Goal: Task Accomplishment & Management: Manage account settings

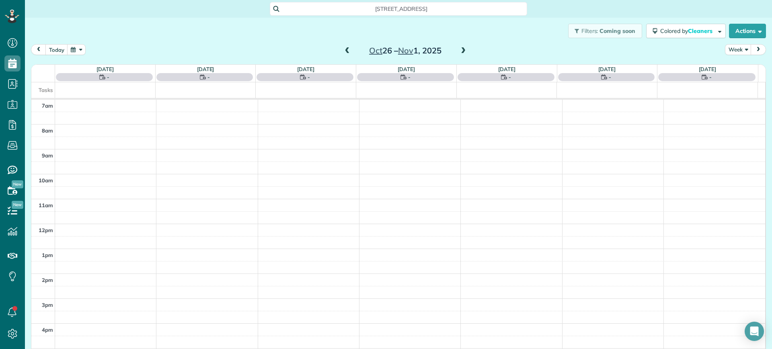
scroll to position [10, 0]
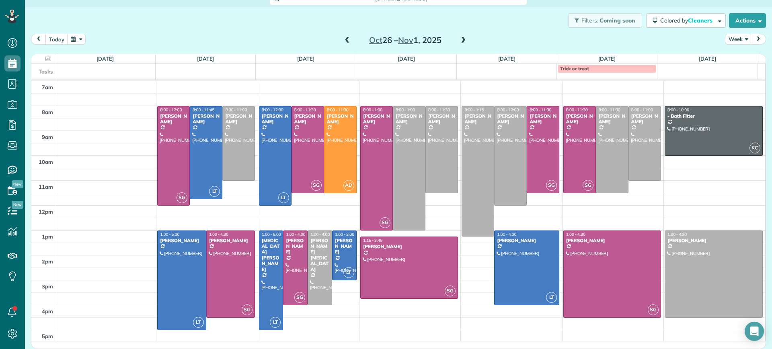
click at [343, 38] on span at bounding box center [347, 40] width 9 height 7
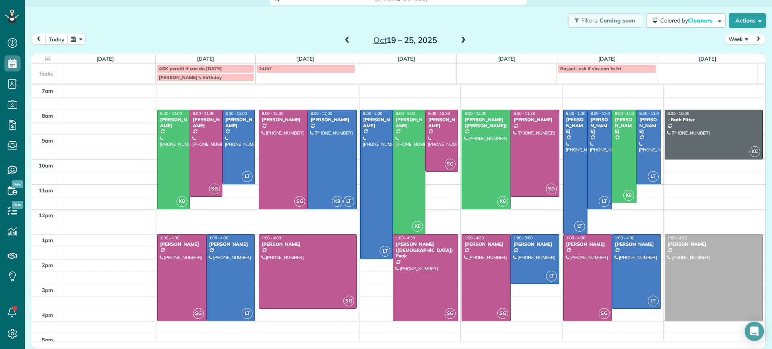
click at [343, 39] on span at bounding box center [347, 40] width 9 height 7
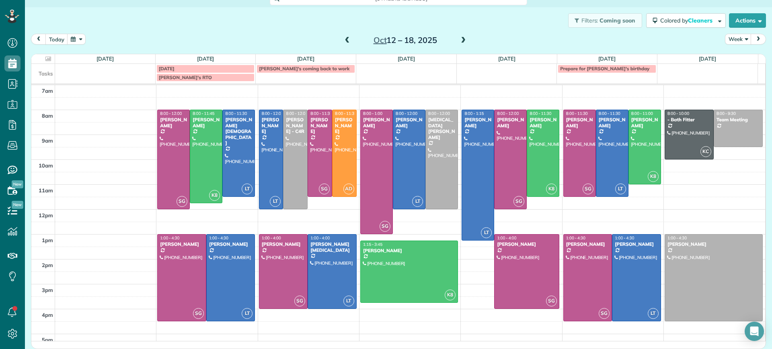
drag, startPoint x: 340, startPoint y: 39, endPoint x: 396, endPoint y: 69, distance: 64.0
click at [396, 69] on div "today Week Oct 12 – 18, 2025 Sun 10/12 No Appointments Mon 10/13 18.25 Man Hour…" at bounding box center [398, 178] width 735 height 289
click at [343, 38] on span at bounding box center [347, 40] width 9 height 7
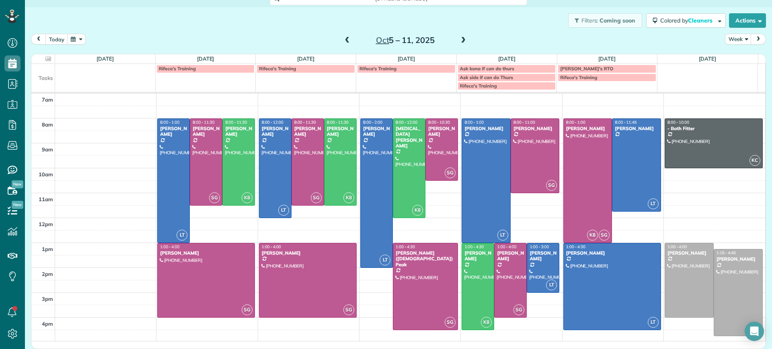
click at [459, 41] on span at bounding box center [463, 40] width 9 height 7
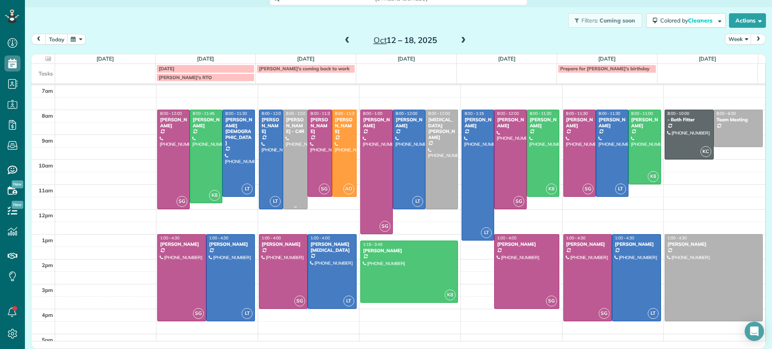
click at [295, 162] on div at bounding box center [295, 159] width 24 height 99
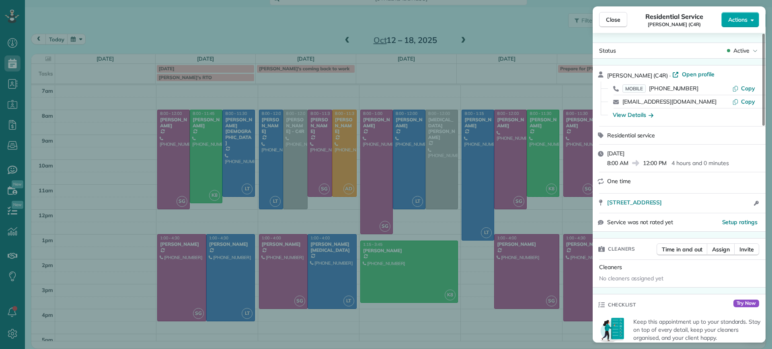
click at [735, 16] on span "Actions" at bounding box center [737, 20] width 19 height 8
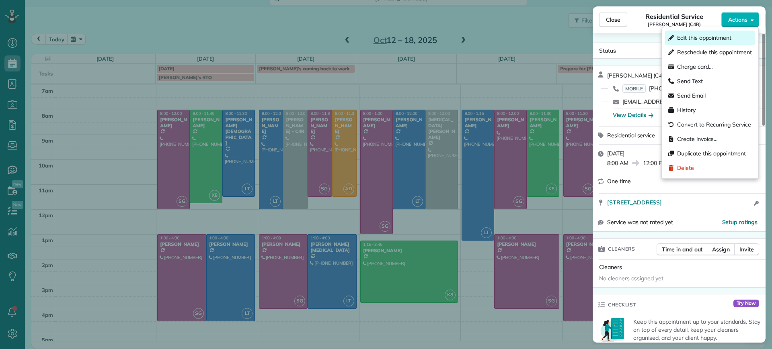
click at [708, 38] on span "Edit this appointment" at bounding box center [704, 38] width 54 height 8
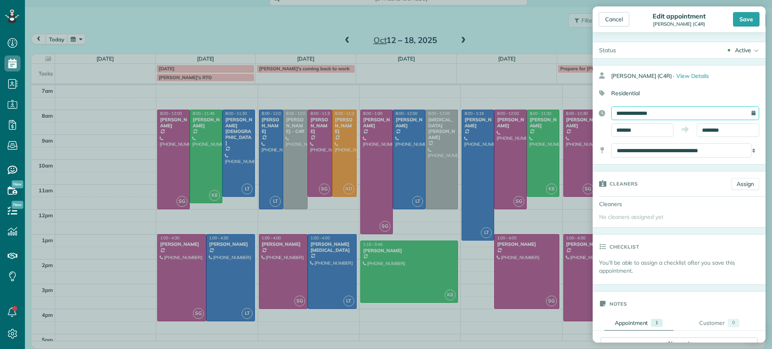
click at [743, 111] on input "**********" at bounding box center [685, 114] width 148 height 14
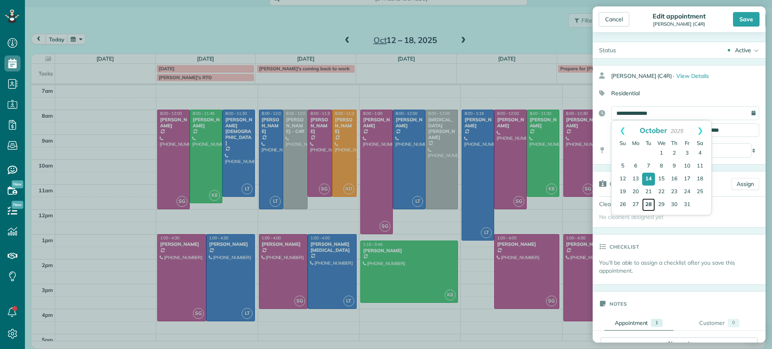
click at [650, 204] on link "28" at bounding box center [648, 205] width 13 height 13
type input "**********"
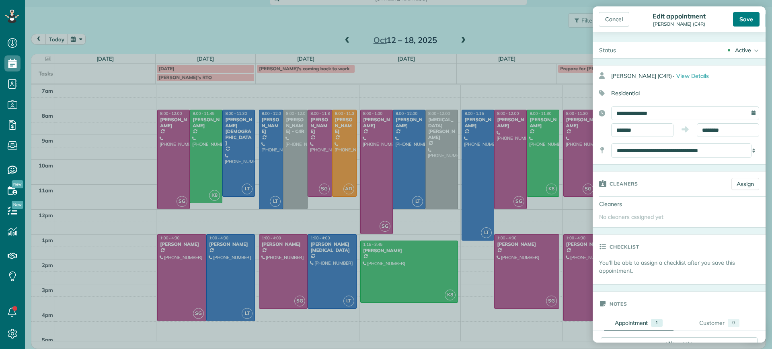
click at [740, 18] on div "Save" at bounding box center [746, 19] width 27 height 14
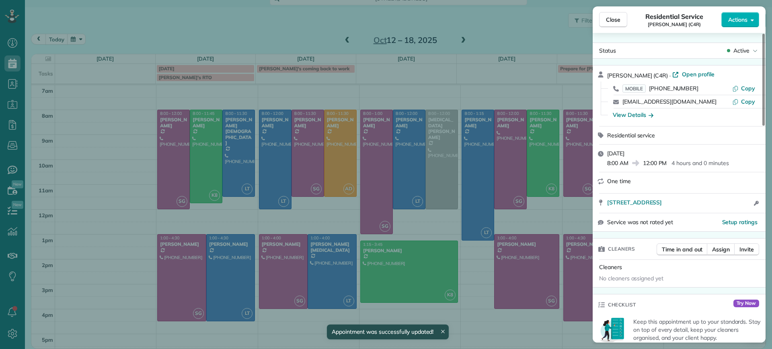
click at [492, 251] on div "Close Residential Service Tamika Claiborne (C4R) Actions Status Active Tamika C…" at bounding box center [386, 174] width 772 height 349
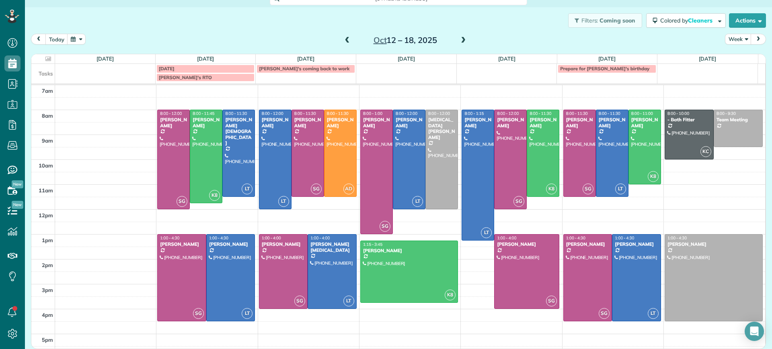
click at [343, 37] on span at bounding box center [347, 40] width 9 height 7
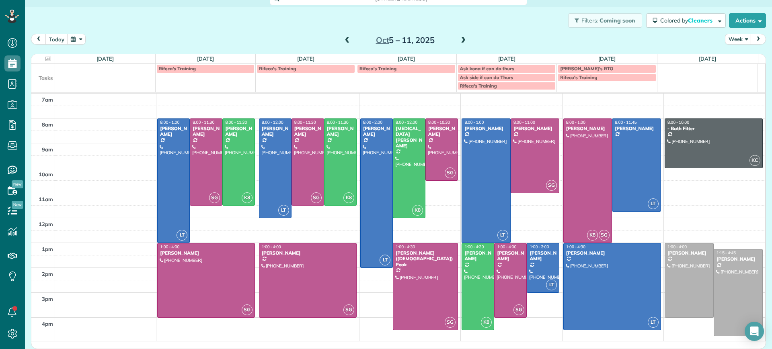
click at [459, 43] on span at bounding box center [463, 40] width 9 height 7
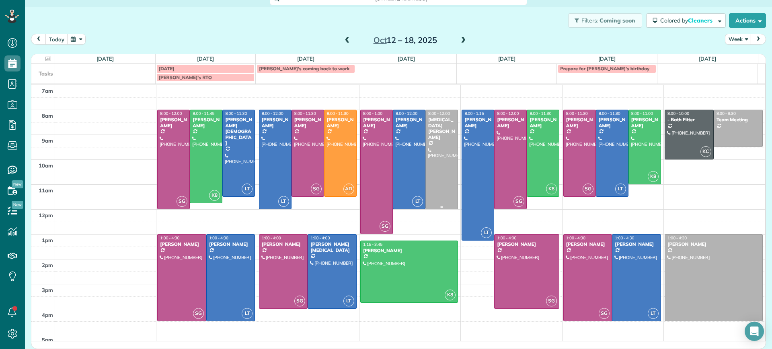
click at [428, 117] on div "Alli Robbins" at bounding box center [442, 128] width 28 height 23
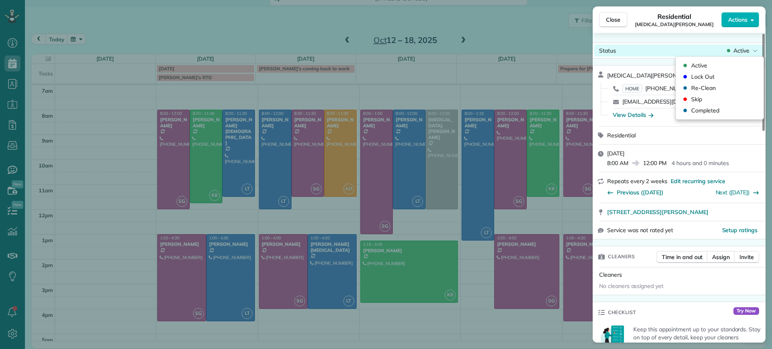
click at [736, 48] on span "Active" at bounding box center [741, 51] width 16 height 8
click at [728, 18] on span "Actions" at bounding box center [737, 20] width 19 height 8
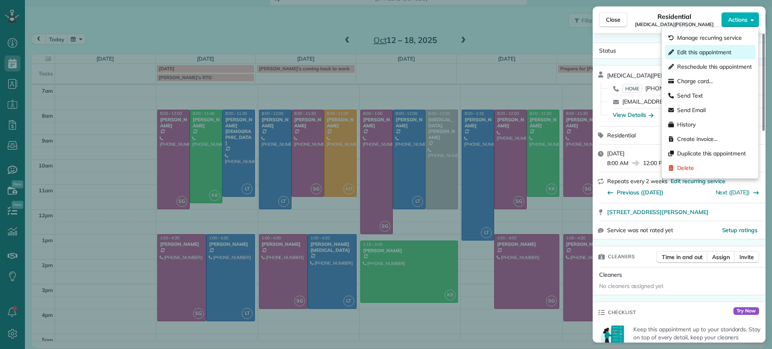
click at [702, 51] on span "Edit this appointment" at bounding box center [704, 52] width 54 height 8
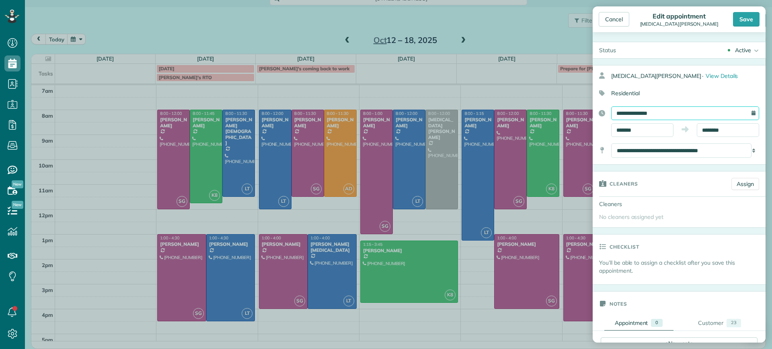
click at [704, 114] on input "**********" at bounding box center [685, 114] width 148 height 14
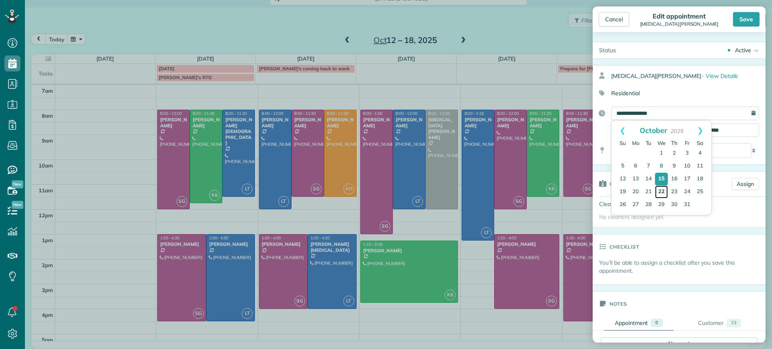
click at [662, 191] on link "22" at bounding box center [661, 192] width 13 height 13
type input "**********"
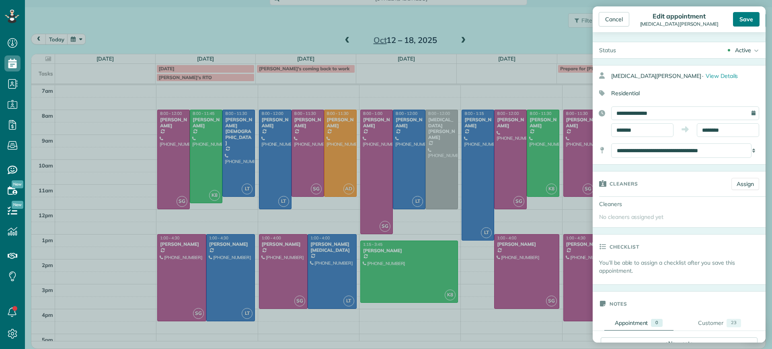
click at [746, 17] on div "Save" at bounding box center [746, 19] width 27 height 14
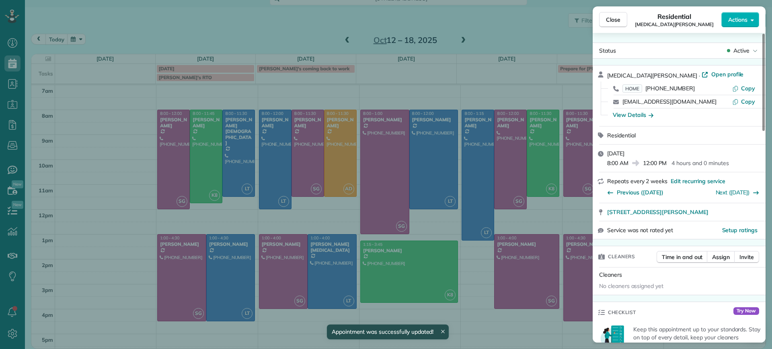
click at [423, 64] on div "Close Residential Alli Robbins Actions Status Active Alli Robbins · Open profil…" at bounding box center [386, 174] width 772 height 349
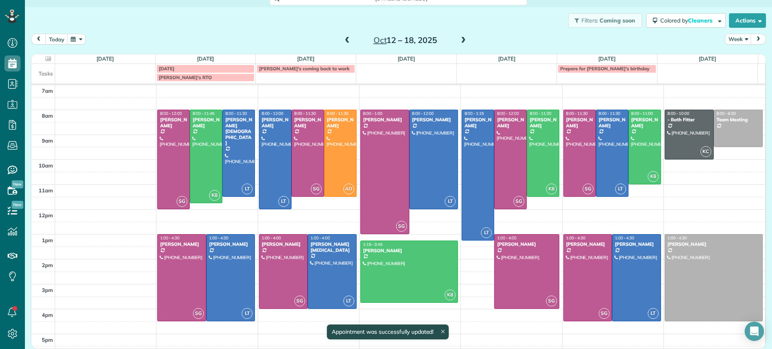
click at [346, 40] on span at bounding box center [347, 40] width 9 height 7
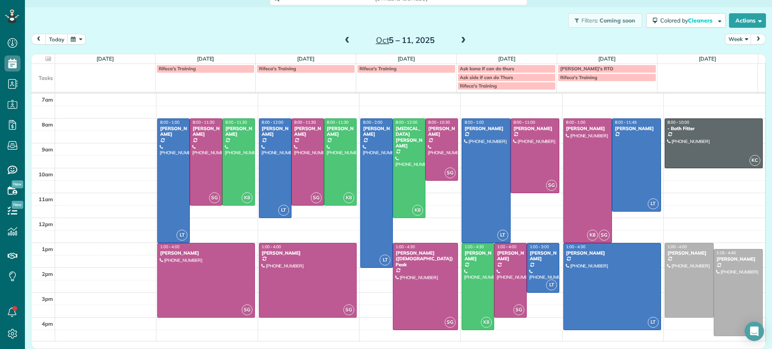
click at [460, 37] on span at bounding box center [463, 40] width 9 height 7
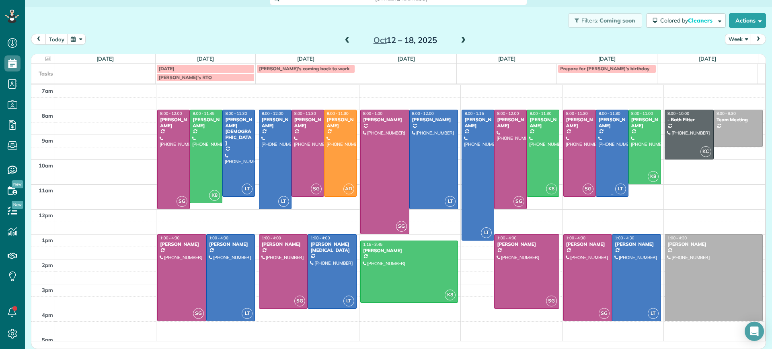
click at [596, 140] on div at bounding box center [612, 153] width 32 height 86
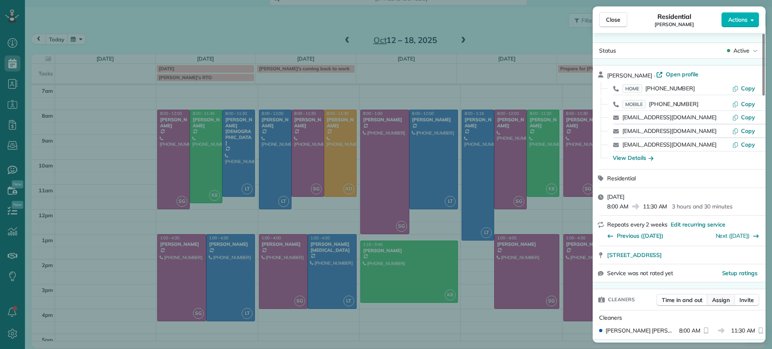
click at [721, 301] on span "Assign" at bounding box center [721, 300] width 18 height 8
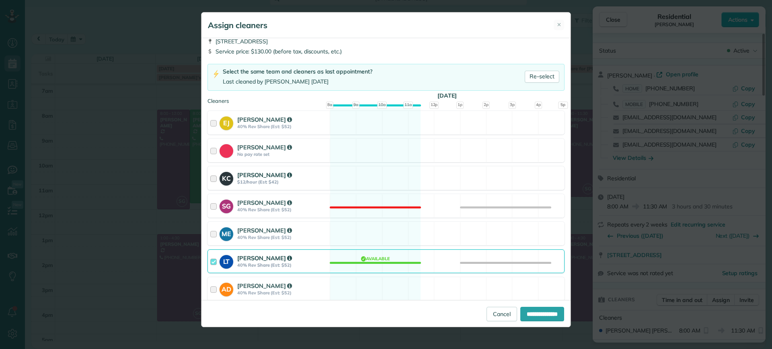
scroll to position [50, 0]
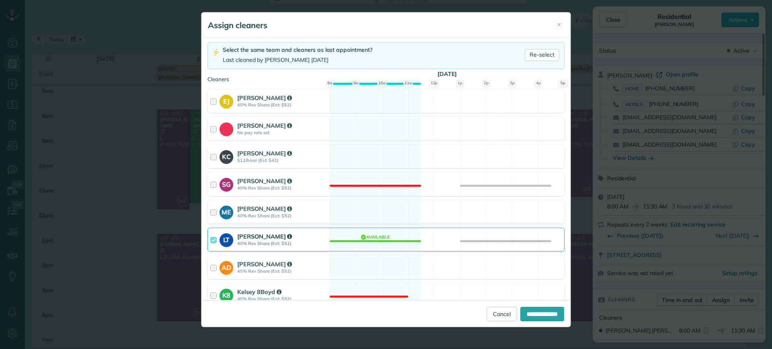
click at [355, 238] on div "LT Laura Thaller 40% Rev Share (Est: $52) Available" at bounding box center [385, 240] width 357 height 24
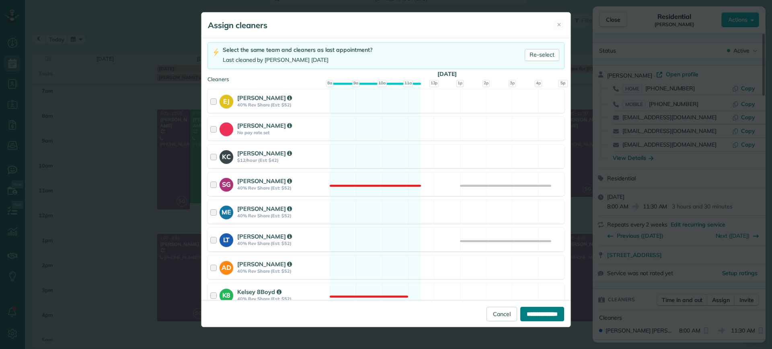
click at [525, 313] on input "**********" at bounding box center [542, 314] width 44 height 14
type input "**********"
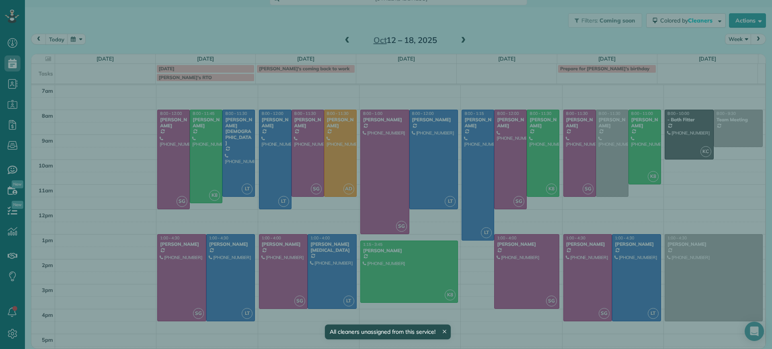
click at [633, 147] on link "juliedavi@trinityes.org" at bounding box center [669, 144] width 94 height 7
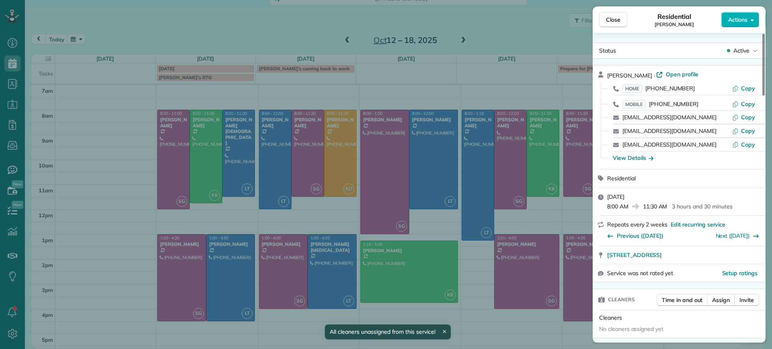
click at [576, 51] on div "Close Residential Julie Davi Actions Status Active Julie Davi · Open profile HO…" at bounding box center [386, 174] width 772 height 349
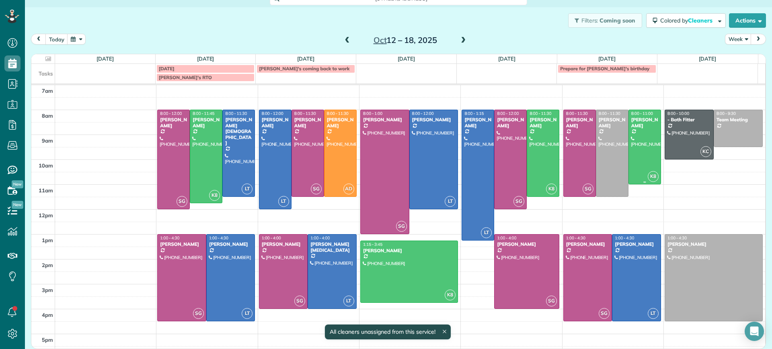
click at [633, 136] on div at bounding box center [645, 147] width 32 height 74
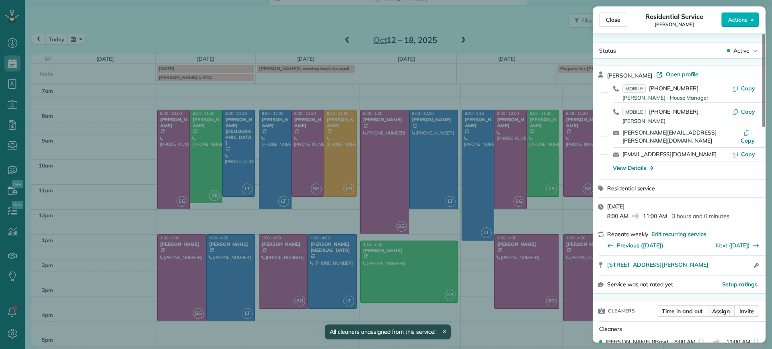
click at [718, 309] on button "Assign" at bounding box center [721, 311] width 28 height 12
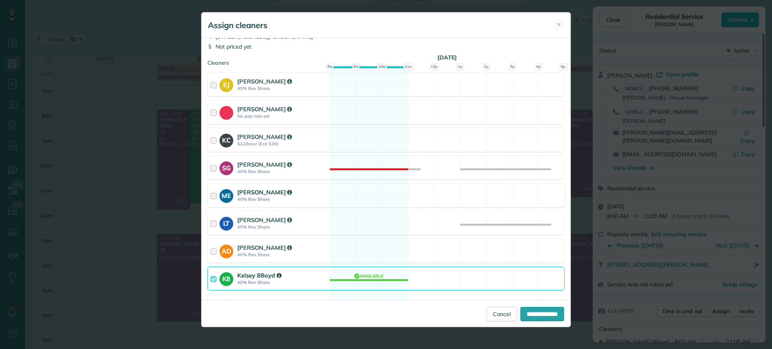
scroll to position [81, 0]
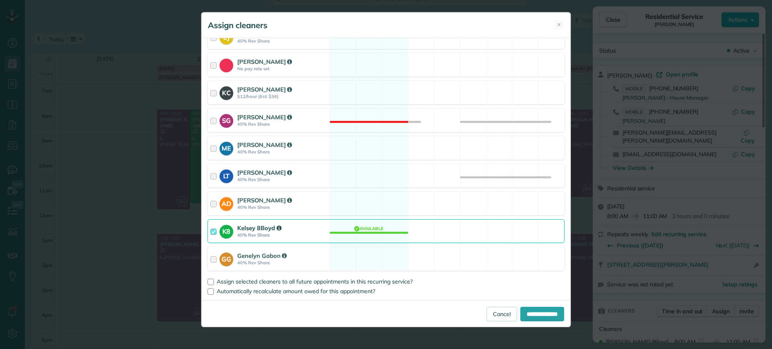
click at [375, 244] on div "Cleaning for Alejandra Kona Fri, Oct 17 - 8:00 AM to 11:00 AM 304 North Rowland…" at bounding box center [385, 169] width 369 height 262
click at [379, 234] on div "K8 Kelsey 8Boyd 40% Rev Share Available" at bounding box center [385, 231] width 357 height 24
click at [352, 180] on div "LT Laura Thaller 40% Rev Share Available" at bounding box center [385, 176] width 357 height 24
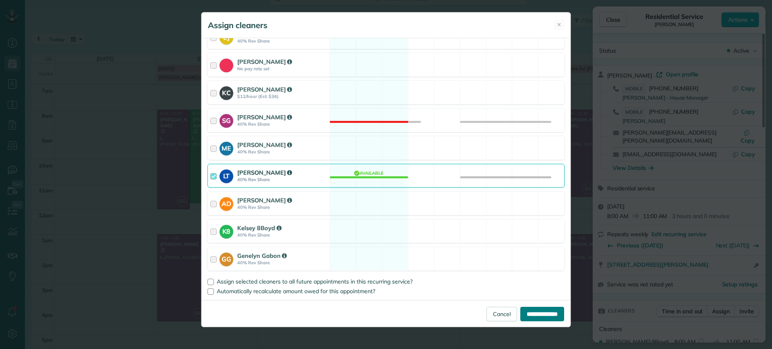
click at [524, 314] on input "**********" at bounding box center [542, 314] width 44 height 14
type input "**********"
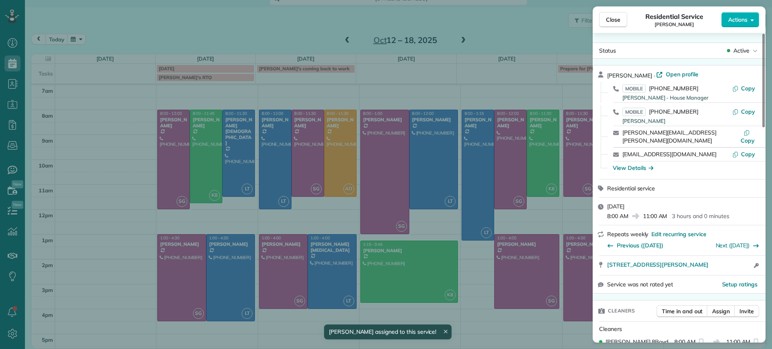
click at [571, 211] on div "Close Residential Service Alejandra Kona Actions Status Active Alejandra Kona ·…" at bounding box center [386, 174] width 772 height 349
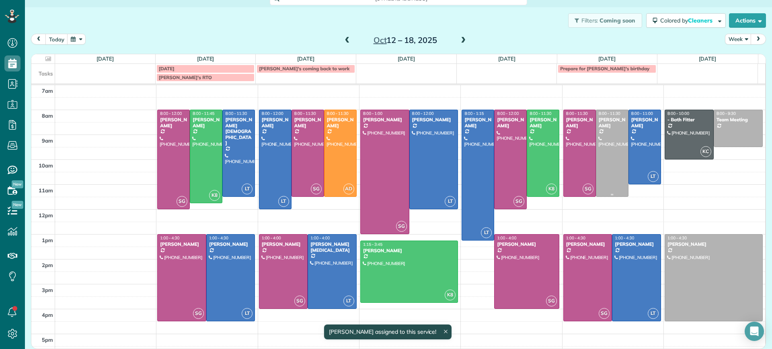
click at [602, 138] on div at bounding box center [612, 153] width 32 height 86
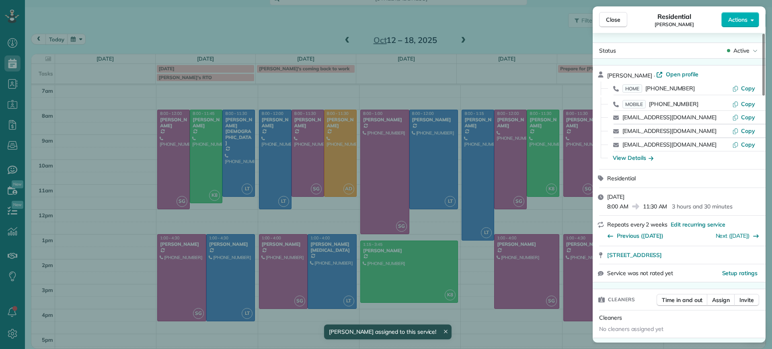
click at [553, 125] on div "Close Residential Julie Davi Actions Status Active Julie Davi · Open profile HO…" at bounding box center [386, 174] width 772 height 349
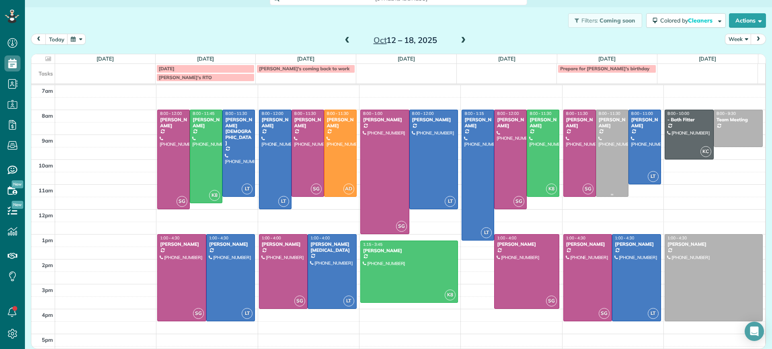
click at [596, 149] on div at bounding box center [612, 153] width 32 height 86
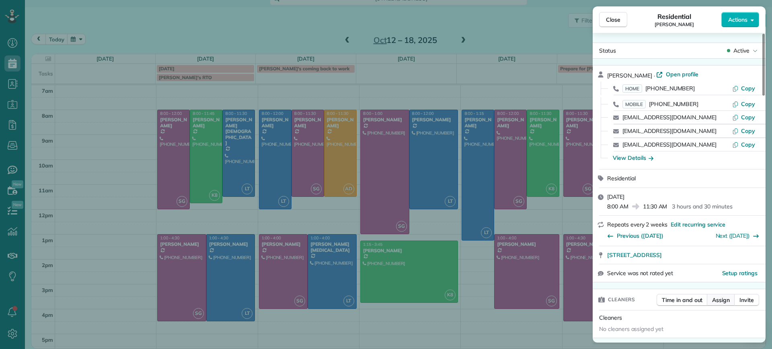
click at [727, 299] on span "Assign" at bounding box center [721, 300] width 18 height 8
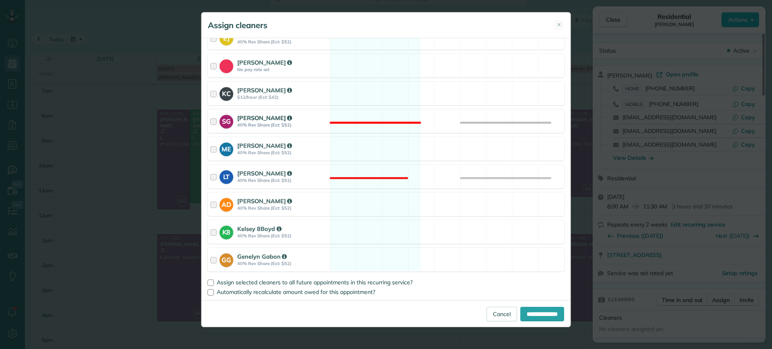
scroll to position [114, 0]
click at [367, 226] on div "K8 Kelsey 8Boyd 40% Rev Share (Est: $52) Available" at bounding box center [385, 231] width 357 height 24
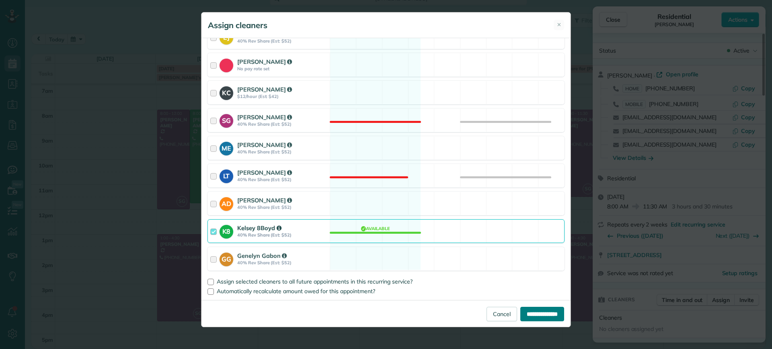
click at [541, 314] on input "**********" at bounding box center [542, 314] width 44 height 14
type input "**********"
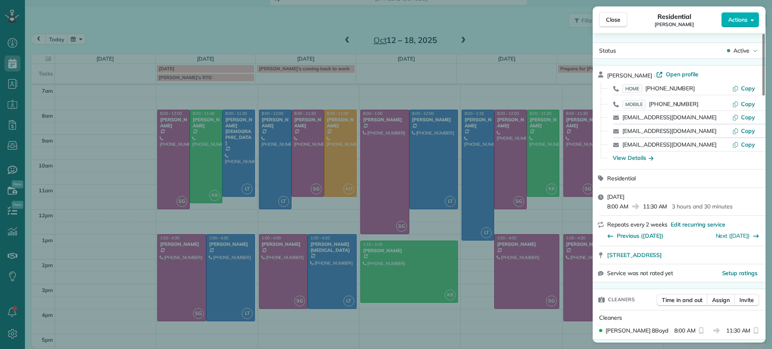
click at [110, 75] on div "Close Residential Julie Davi Actions Status Active Julie Davi · Open profile HO…" at bounding box center [386, 174] width 772 height 349
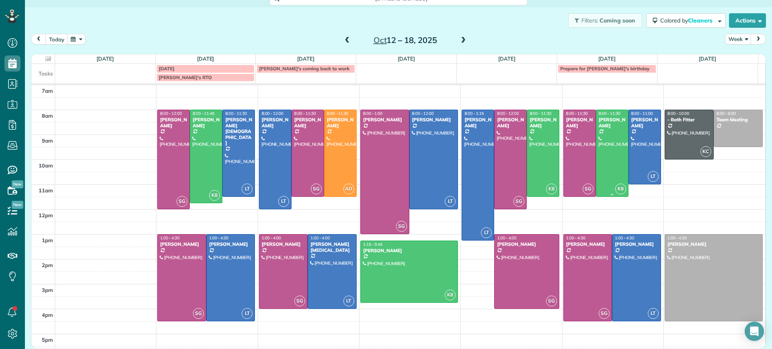
click at [599, 164] on div at bounding box center [612, 153] width 32 height 86
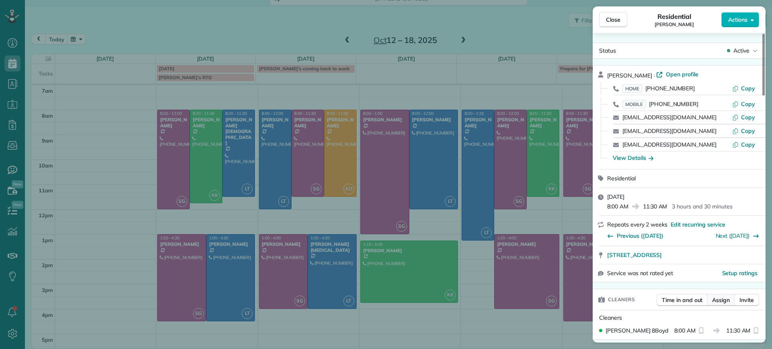
click at [713, 303] on span "Assign" at bounding box center [721, 300] width 18 height 8
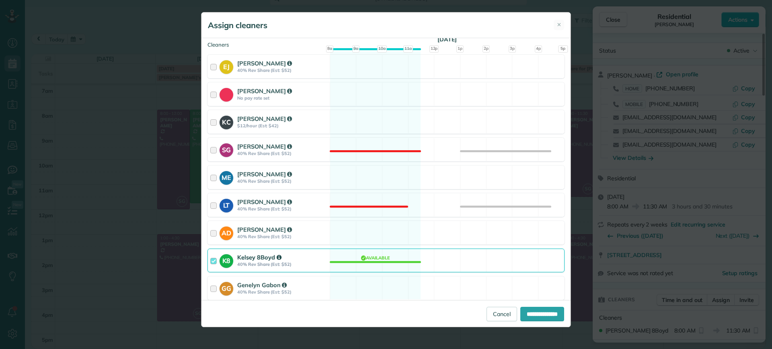
scroll to position [114, 0]
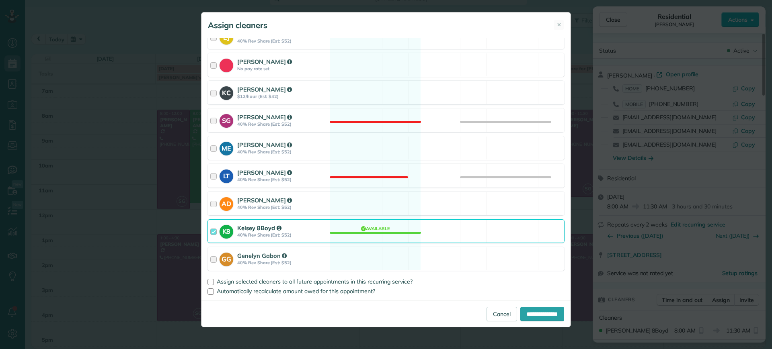
click at [387, 227] on div "K8 Kelsey 8Boyd 40% Rev Share (Est: $52) Available" at bounding box center [385, 231] width 357 height 24
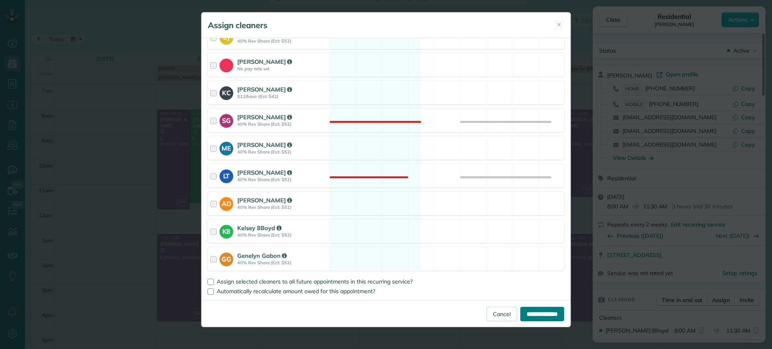
click at [538, 314] on input "**********" at bounding box center [542, 314] width 44 height 14
type input "**********"
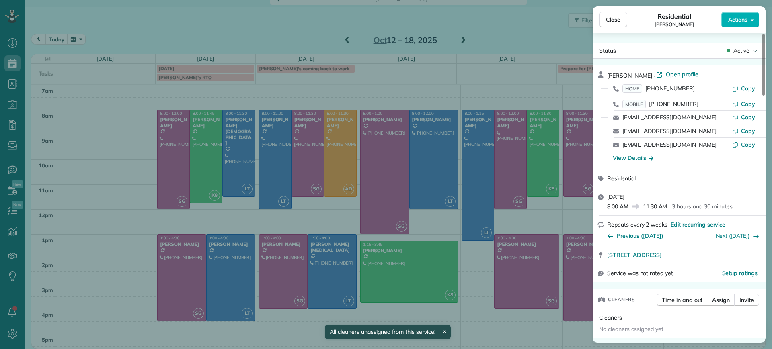
click at [573, 207] on div "Close Residential Julie Davi Actions Status Active Julie Davi · Open profile HO…" at bounding box center [386, 174] width 772 height 349
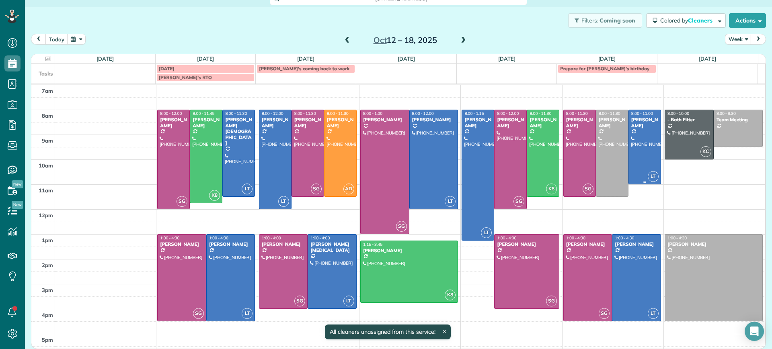
click at [629, 148] on div at bounding box center [645, 147] width 32 height 74
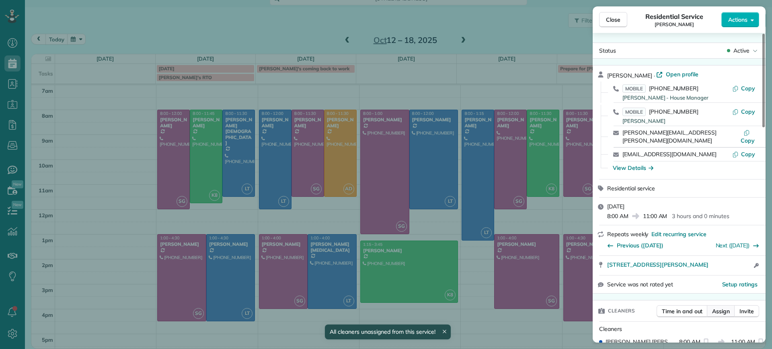
click at [723, 305] on button "Assign" at bounding box center [721, 311] width 28 height 12
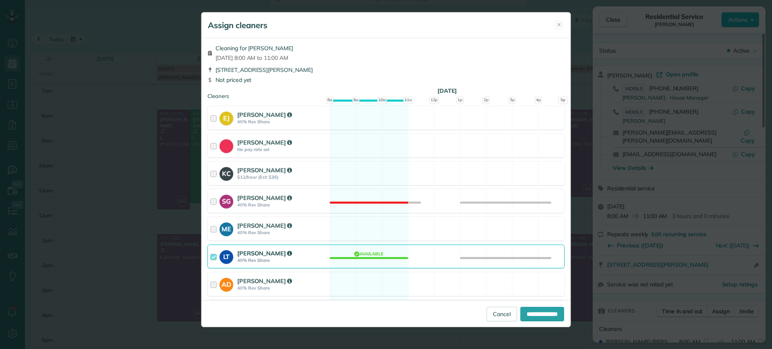
click at [381, 261] on div "LT Laura Thaller 40% Rev Share Available" at bounding box center [385, 257] width 357 height 24
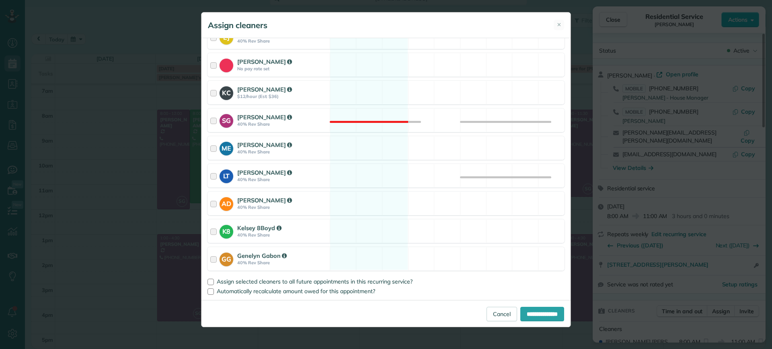
drag, startPoint x: 359, startPoint y: 230, endPoint x: 535, endPoint y: 271, distance: 181.3
click at [366, 230] on div "K8 Kelsey 8Boyd 40% Rev Share Available" at bounding box center [385, 231] width 357 height 24
click at [541, 316] on input "**********" at bounding box center [542, 314] width 44 height 14
type input "**********"
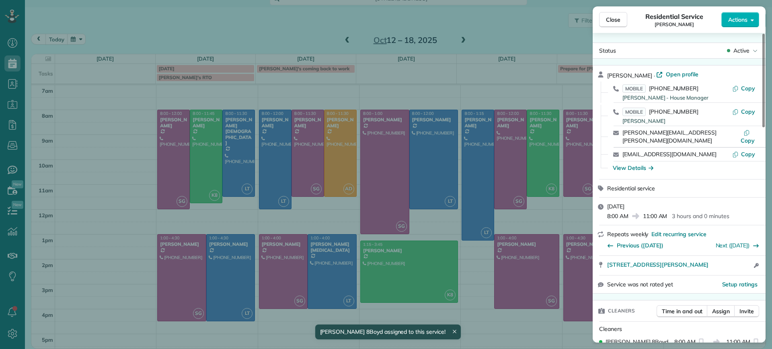
click at [580, 189] on div "Close Residential Service Alejandra Kona Actions Status Active Alejandra Kona ·…" at bounding box center [386, 174] width 772 height 349
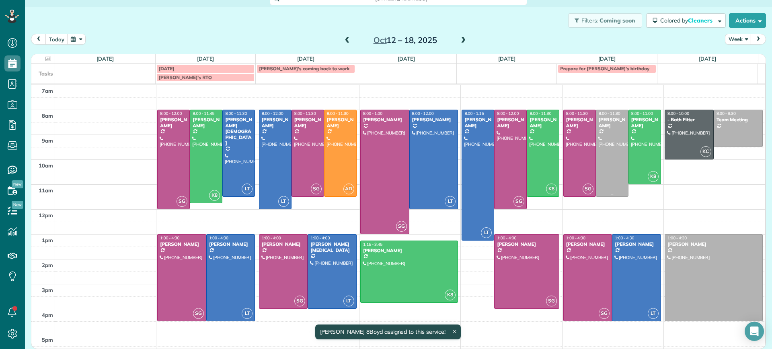
click at [596, 161] on div at bounding box center [612, 153] width 32 height 86
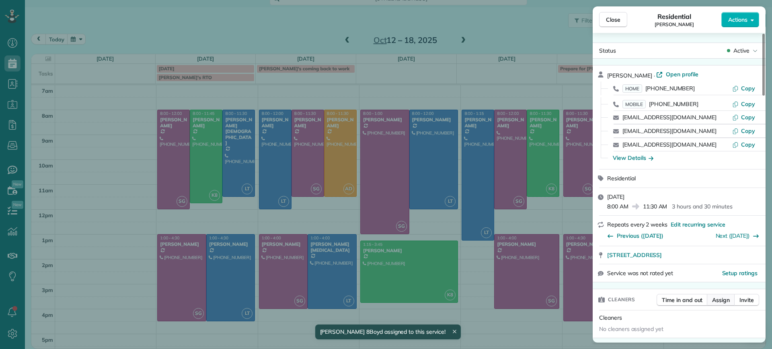
click at [723, 301] on span "Assign" at bounding box center [721, 300] width 18 height 8
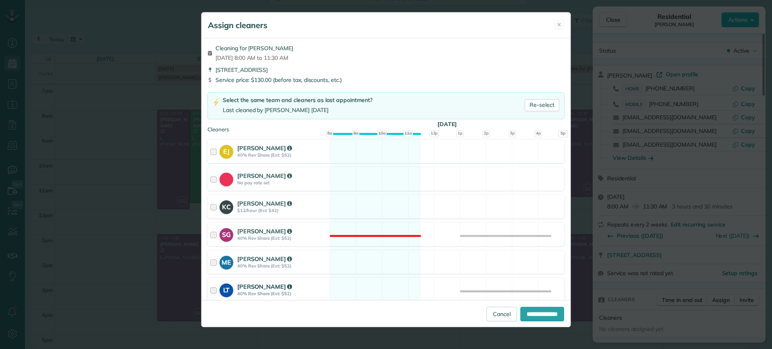
click at [388, 288] on div "LT Laura Thaller 40% Rev Share (Est: $52) Available" at bounding box center [385, 290] width 357 height 24
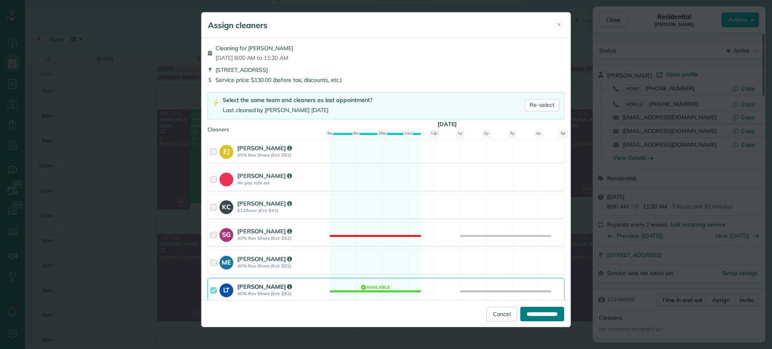
click at [532, 311] on input "**********" at bounding box center [542, 314] width 44 height 14
type input "**********"
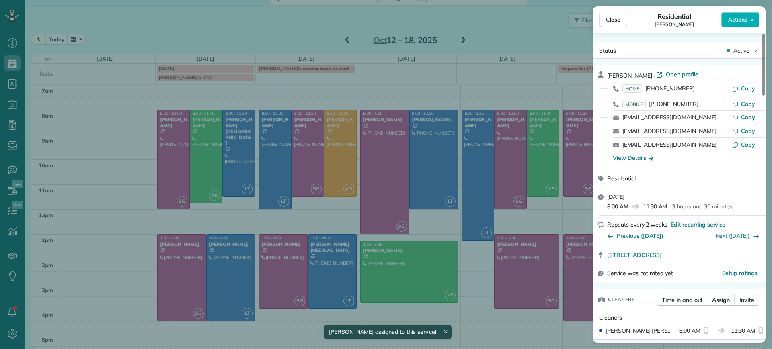
click at [480, 281] on div "Close Residential Julie Davi Actions Status Active Julie Davi · Open profile HO…" at bounding box center [386, 174] width 772 height 349
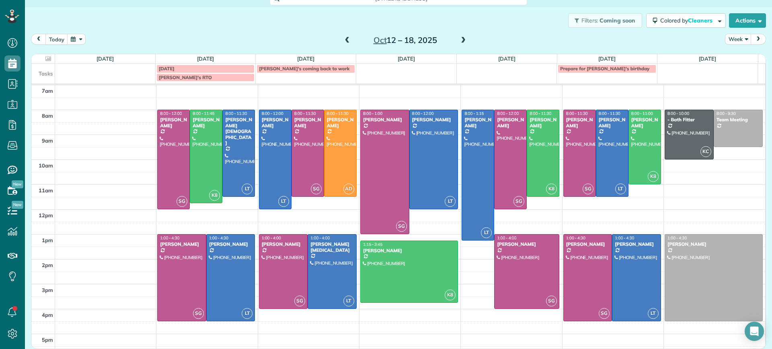
click at [345, 41] on span at bounding box center [347, 40] width 9 height 7
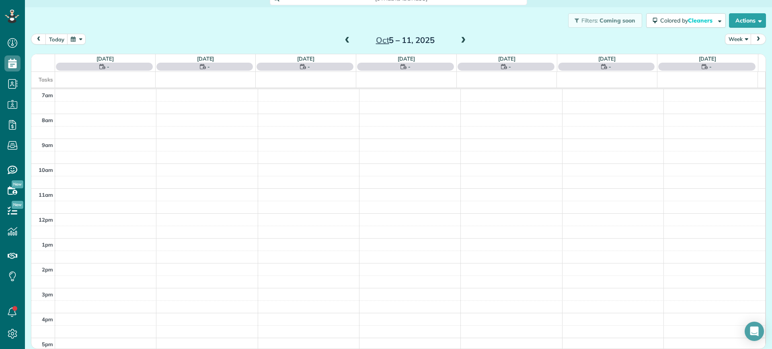
click at [345, 41] on span at bounding box center [347, 40] width 9 height 7
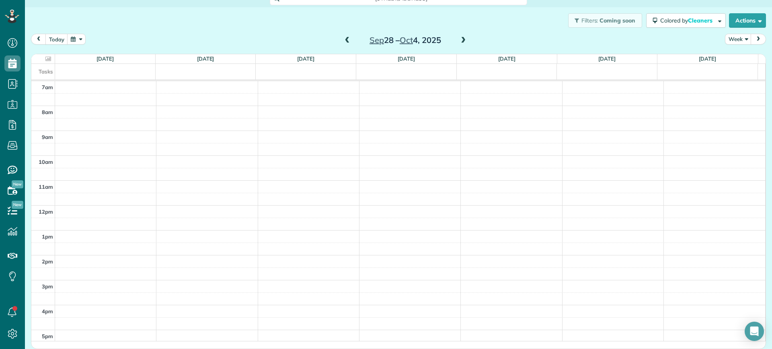
click at [459, 38] on span at bounding box center [463, 40] width 9 height 7
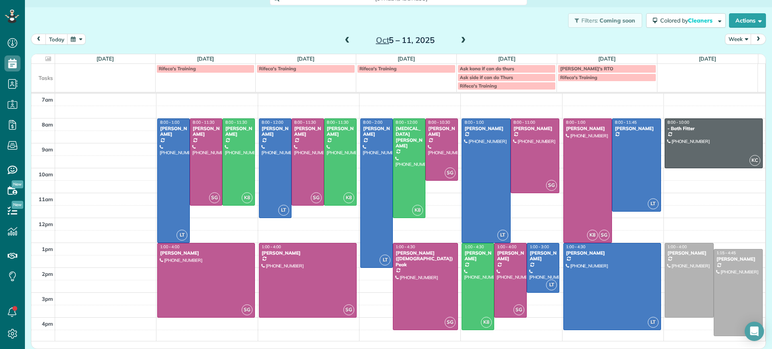
drag, startPoint x: 342, startPoint y: 39, endPoint x: 307, endPoint y: 35, distance: 34.8
click at [307, 35] on div "today Week Oct 5 – 11, 2025" at bounding box center [398, 41] width 735 height 15
click at [344, 41] on span at bounding box center [347, 40] width 9 height 7
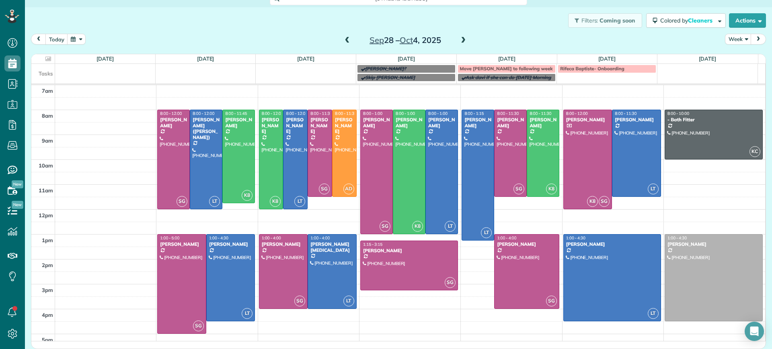
click at [459, 37] on span at bounding box center [463, 40] width 9 height 7
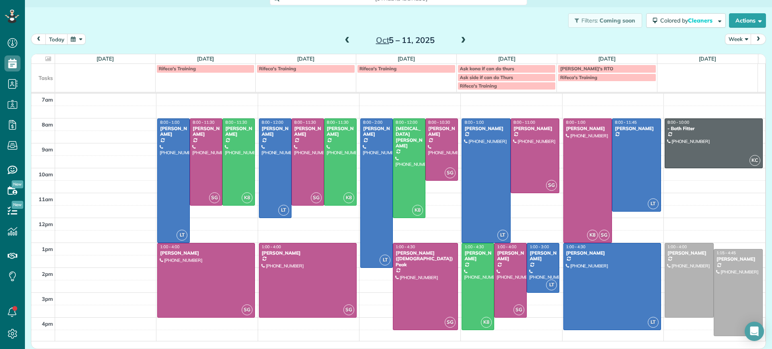
click at [459, 37] on span at bounding box center [463, 40] width 9 height 7
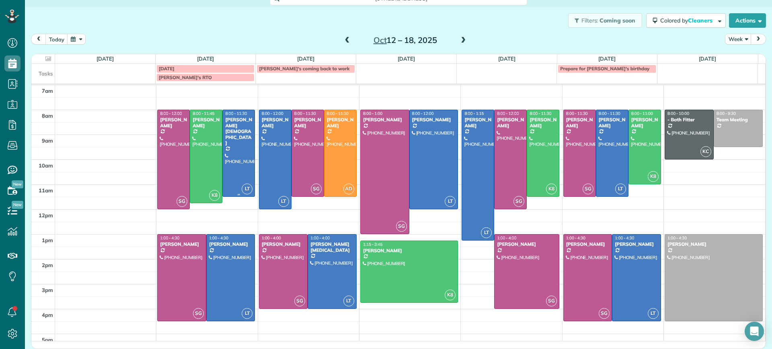
click at [224, 152] on div at bounding box center [239, 153] width 32 height 86
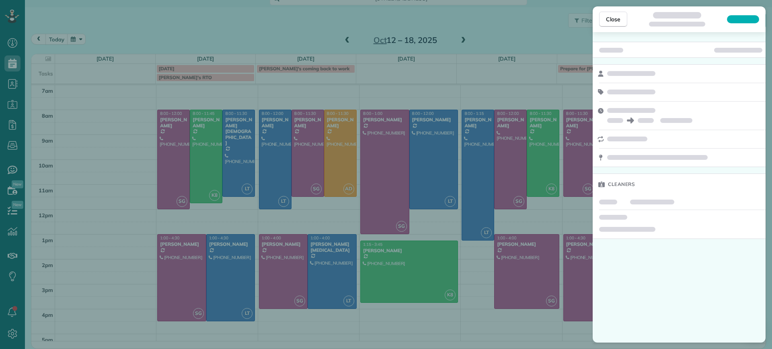
click at [404, 74] on div "Close Cleaners" at bounding box center [386, 174] width 772 height 349
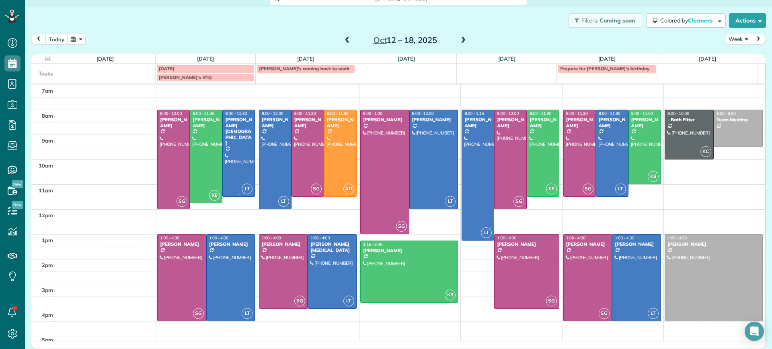
click at [227, 159] on div at bounding box center [239, 153] width 32 height 86
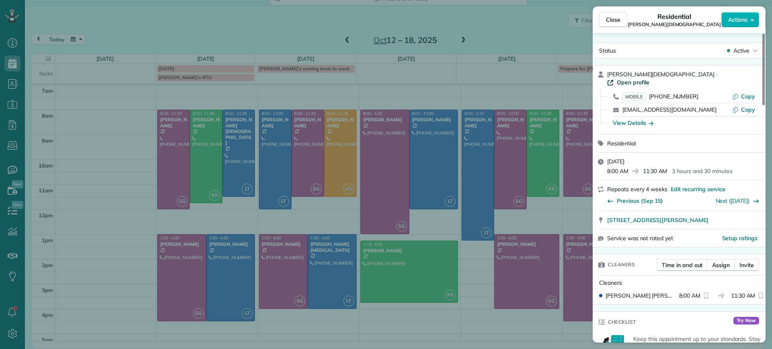
click at [649, 78] on span "Open profile" at bounding box center [633, 82] width 33 height 8
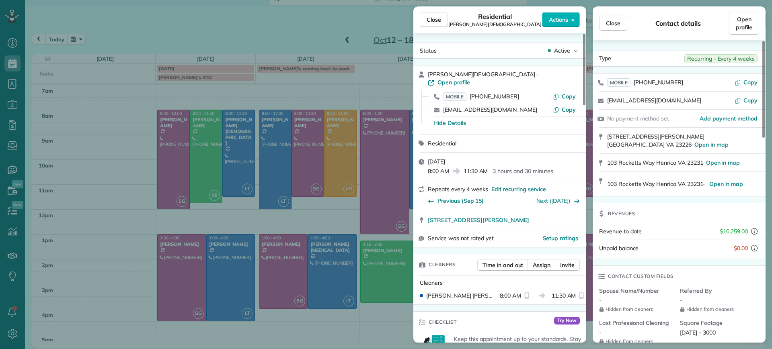
click at [102, 127] on div "Close Residential Tom Gay Actions Status Active Tom Gay · Open profile MOBILE (…" at bounding box center [386, 174] width 772 height 349
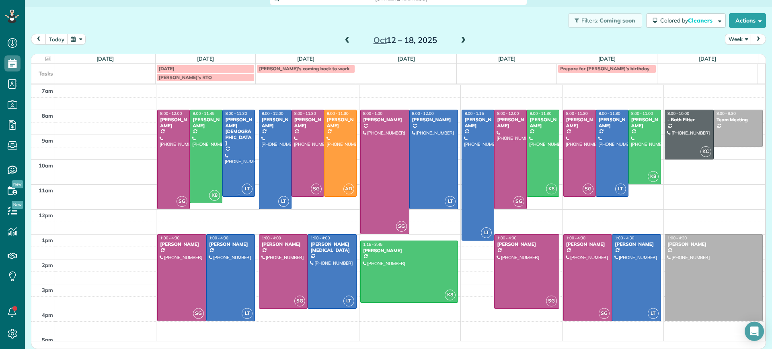
click at [232, 144] on div at bounding box center [239, 153] width 32 height 86
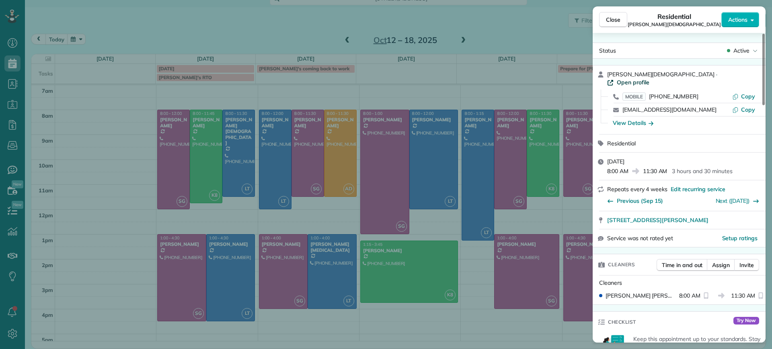
click at [649, 78] on span "Open profile" at bounding box center [633, 82] width 33 height 8
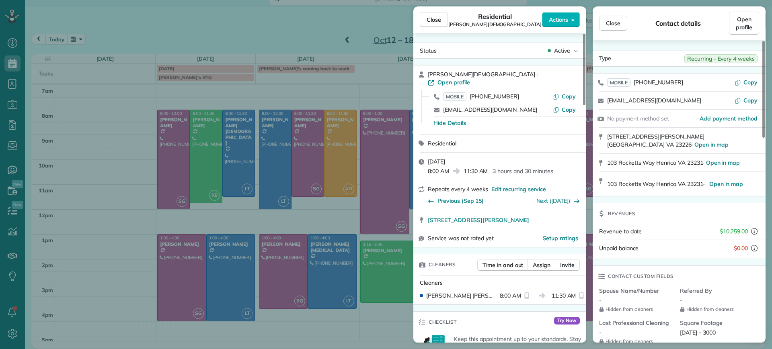
click at [109, 189] on div "Close Residential Tom Gay Actions Status Active Tom Gay · Open profile MOBILE (…" at bounding box center [386, 174] width 772 height 349
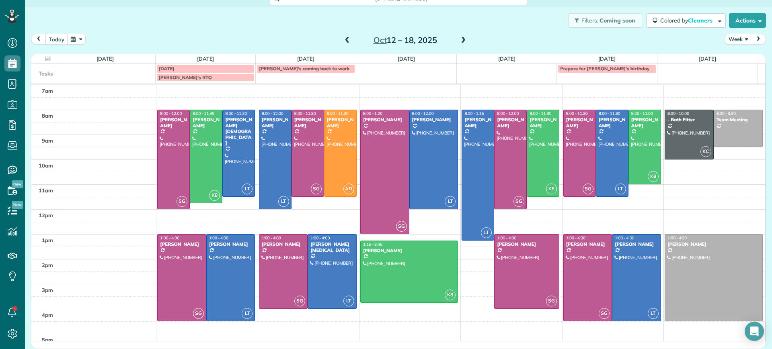
click at [343, 39] on span at bounding box center [347, 40] width 9 height 7
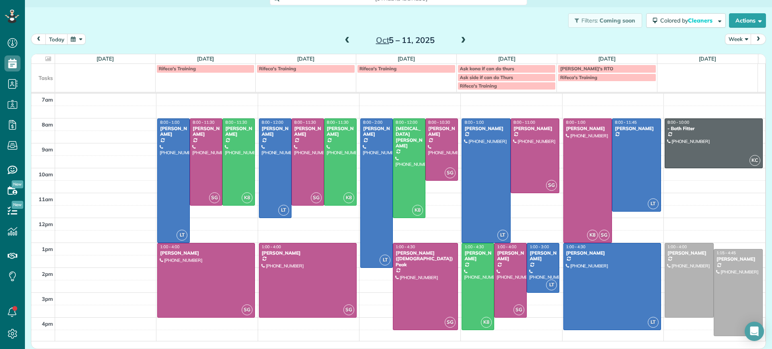
click at [461, 39] on span at bounding box center [463, 40] width 9 height 7
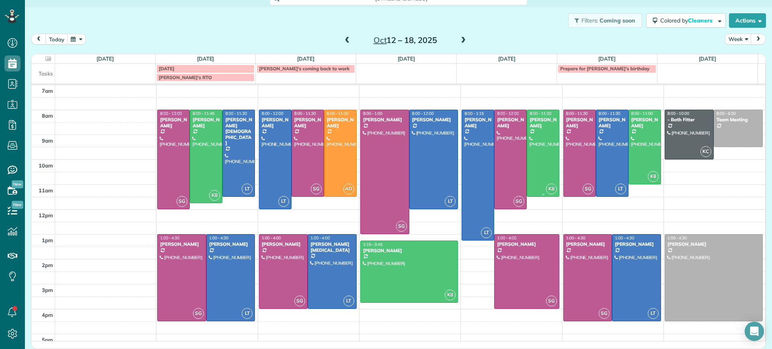
click at [541, 136] on div at bounding box center [543, 153] width 32 height 86
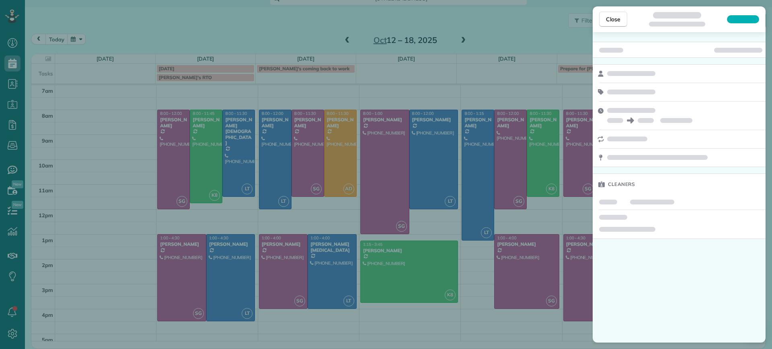
click at [511, 148] on div "Close Cleaners" at bounding box center [386, 174] width 772 height 349
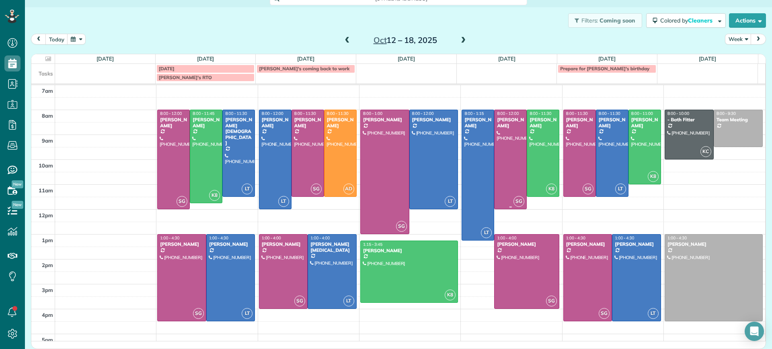
click at [505, 150] on div at bounding box center [510, 159] width 32 height 99
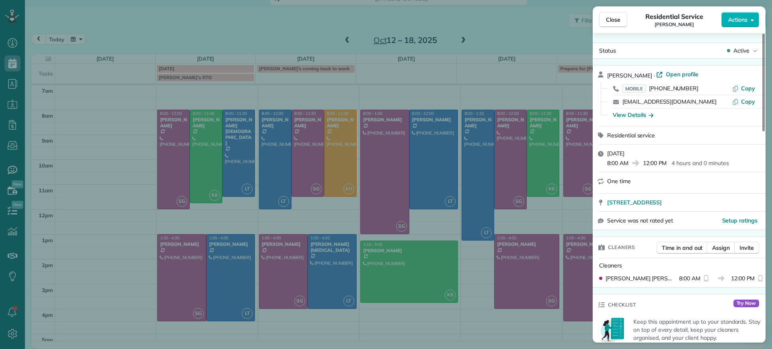
click at [502, 40] on div "Close Residential Service John Miller Actions Status Active John Miller · Open …" at bounding box center [386, 174] width 772 height 349
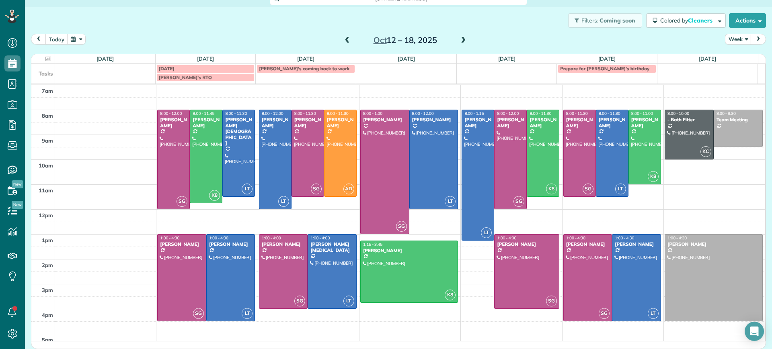
click at [343, 35] on span at bounding box center [347, 41] width 9 height 12
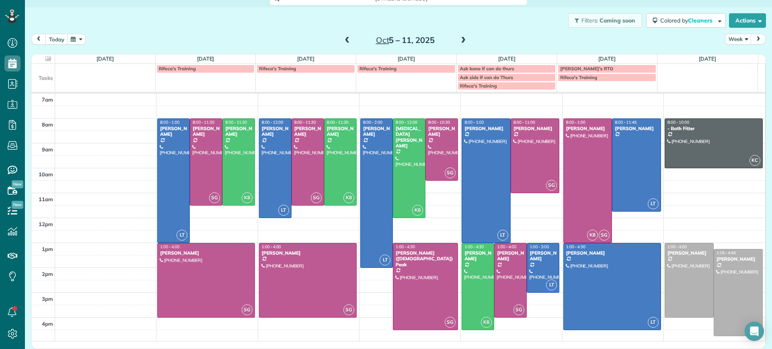
click at [343, 35] on span at bounding box center [347, 41] width 9 height 12
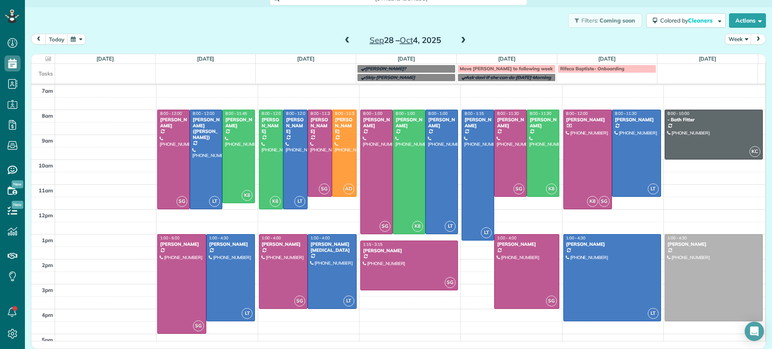
click at [462, 37] on span at bounding box center [463, 40] width 9 height 7
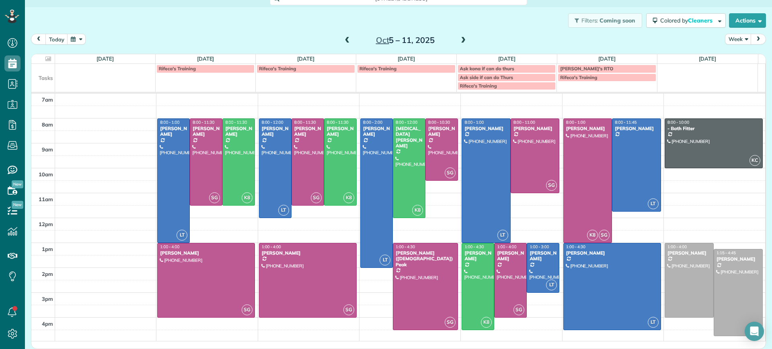
click at [462, 37] on span at bounding box center [463, 40] width 9 height 7
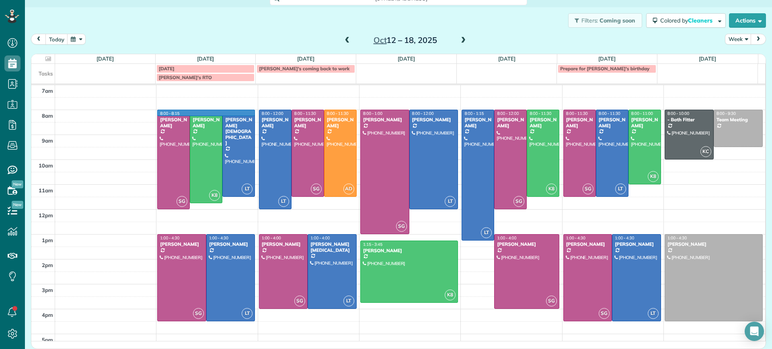
click at [252, 110] on td at bounding box center [410, 116] width 710 height 12
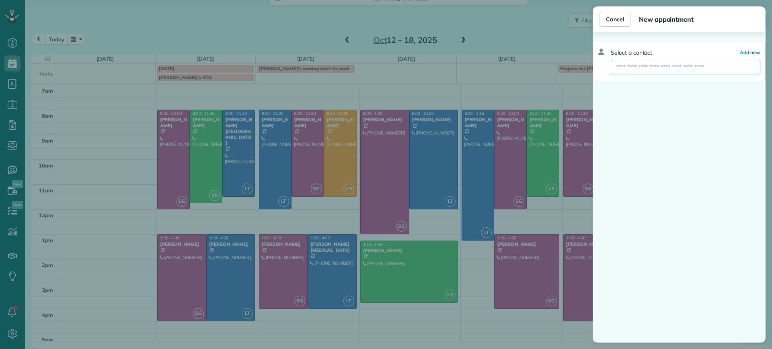
click at [668, 72] on input "text" at bounding box center [686, 67] width 150 height 14
click at [665, 71] on input "text" at bounding box center [686, 67] width 150 height 14
click at [302, 223] on div "Cancel New appointment Select a contact Add new" at bounding box center [386, 174] width 772 height 349
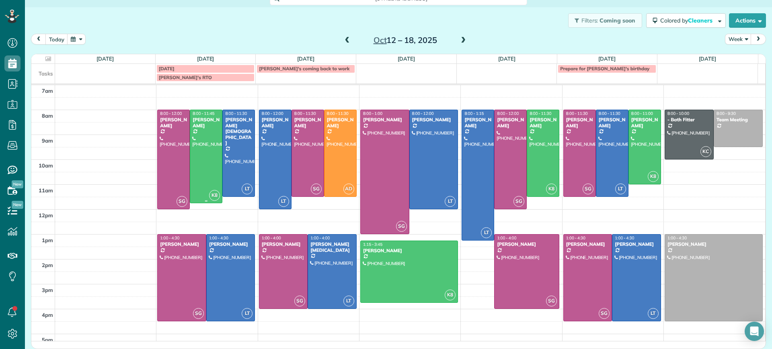
click at [207, 160] on div at bounding box center [206, 156] width 32 height 93
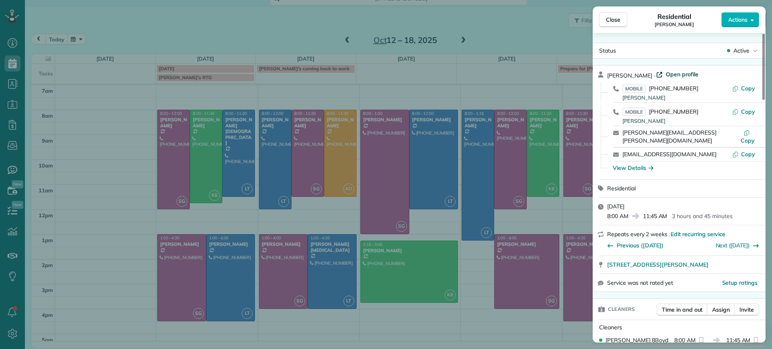
click at [678, 71] on span "Open profile" at bounding box center [682, 74] width 33 height 8
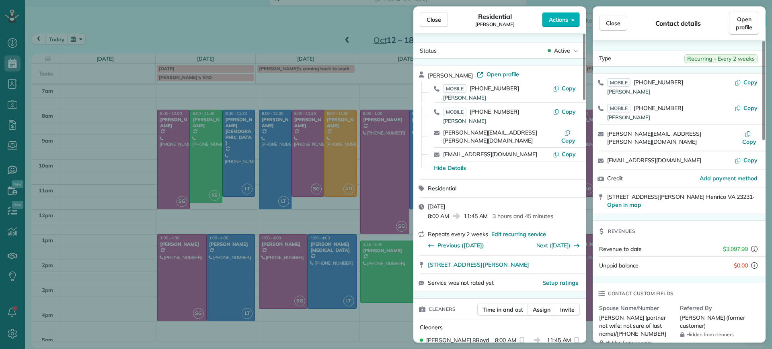
click at [144, 153] on div "Close Residential Chris Seamon Actions Status Active Chris Seamon · Open profil…" at bounding box center [386, 174] width 772 height 349
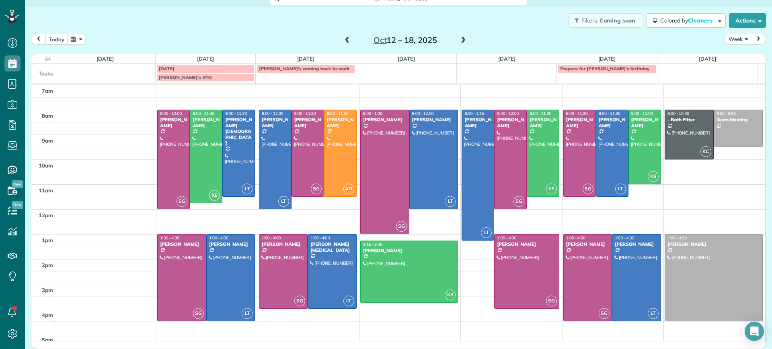
click at [230, 81] on link "Mae's RTO" at bounding box center [205, 78] width 98 height 8
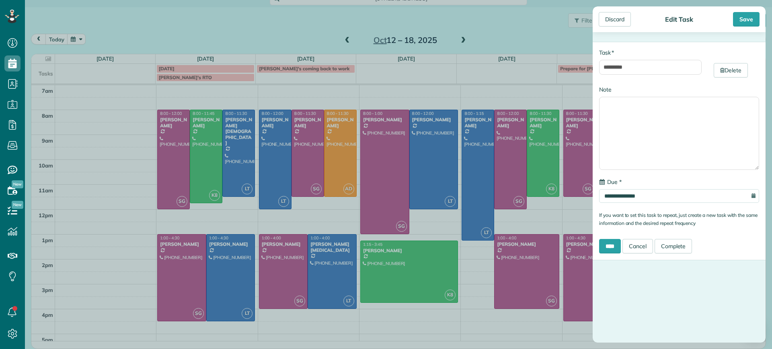
click at [337, 155] on div "**********" at bounding box center [386, 174] width 772 height 349
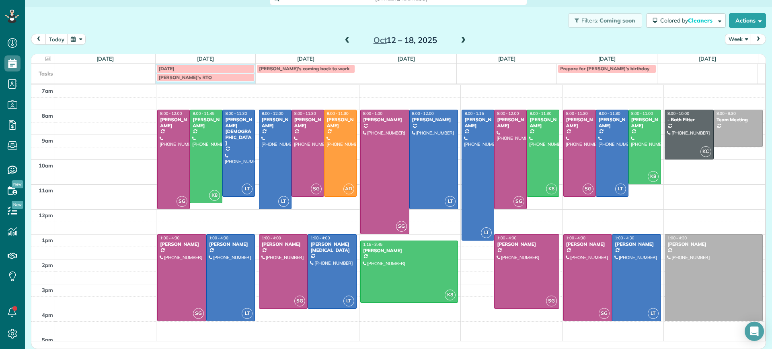
click at [246, 83] on div "Columbus day Mae's coming back to work Prepare for Sophie's birthday Mae's RTO" at bounding box center [394, 74] width 726 height 20
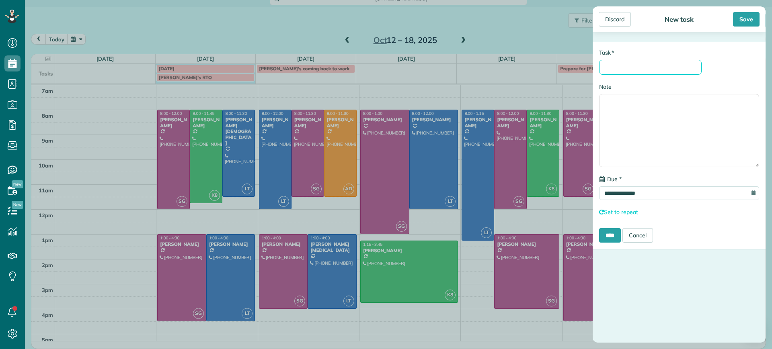
click at [614, 73] on input "* Task" at bounding box center [650, 67] width 102 height 15
click at [681, 66] on input "**********" at bounding box center [648, 68] width 98 height 16
type input "**********"
click at [619, 20] on div "Discard" at bounding box center [614, 19] width 32 height 14
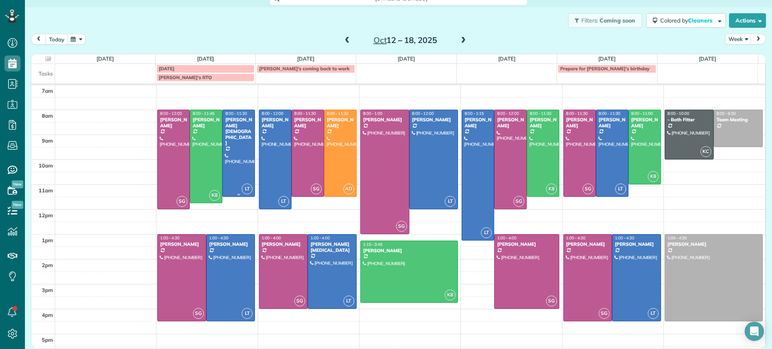
click at [237, 125] on div at bounding box center [239, 153] width 32 height 86
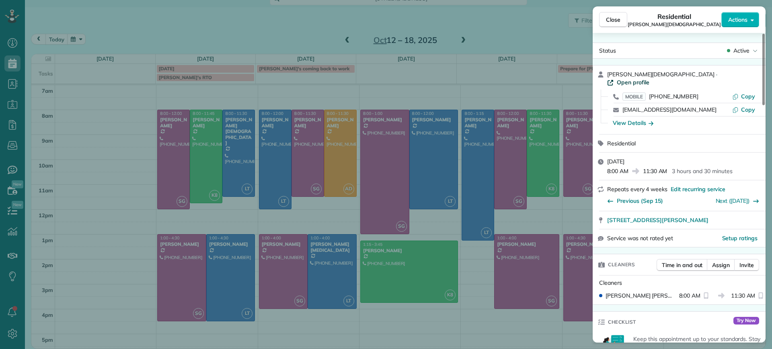
click at [649, 78] on span "Open profile" at bounding box center [633, 82] width 33 height 8
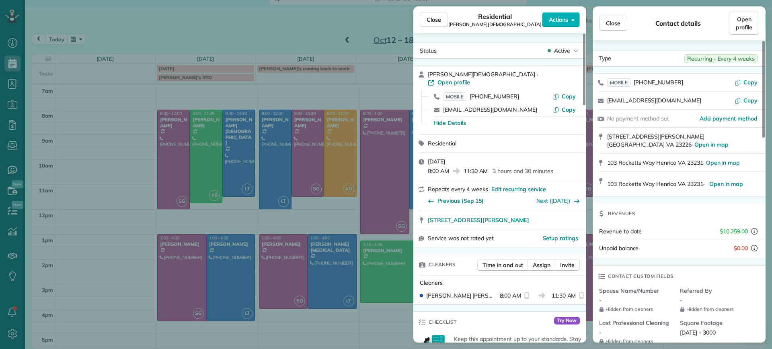
click at [153, 197] on div "Close Residential Tom Gay Actions Status Active Tom Gay · Open profile MOBILE (…" at bounding box center [386, 174] width 772 height 349
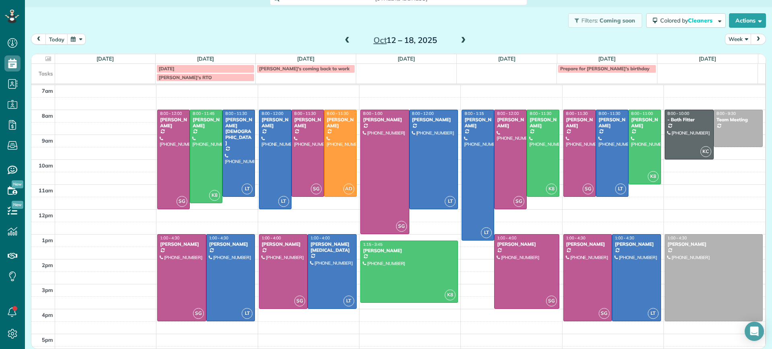
click at [418, 67] on td at bounding box center [406, 73] width 100 height 18
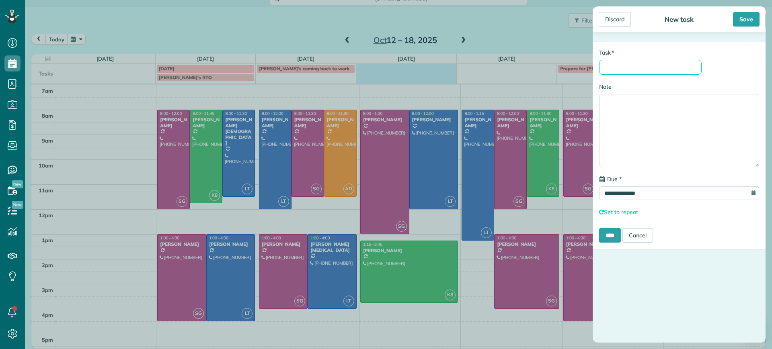
click at [613, 68] on input "* Task" at bounding box center [650, 67] width 102 height 15
type input "**********"
click at [734, 18] on div "Save" at bounding box center [746, 19] width 27 height 14
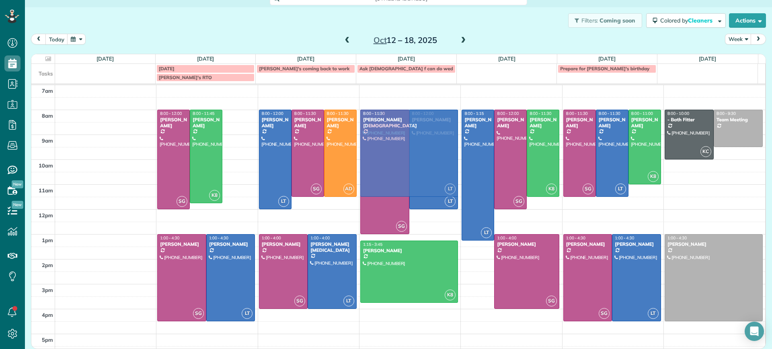
drag, startPoint x: 233, startPoint y: 135, endPoint x: 394, endPoint y: 133, distance: 161.2
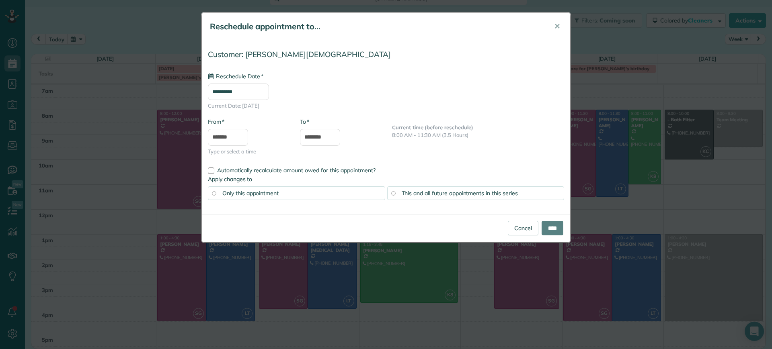
type input "**********"
click at [561, 28] on button "✕" at bounding box center [557, 26] width 18 height 19
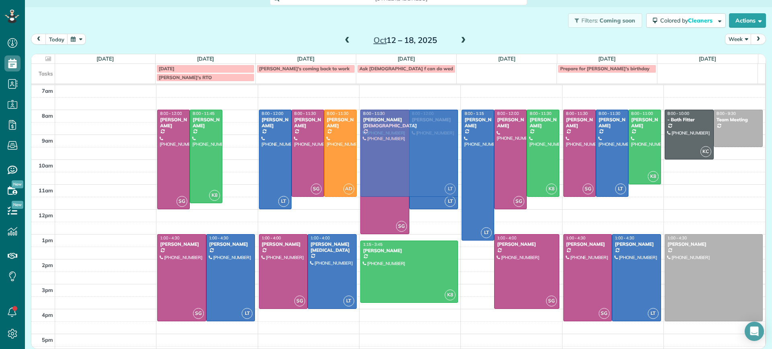
drag, startPoint x: 235, startPoint y: 146, endPoint x: 407, endPoint y: 148, distance: 172.4
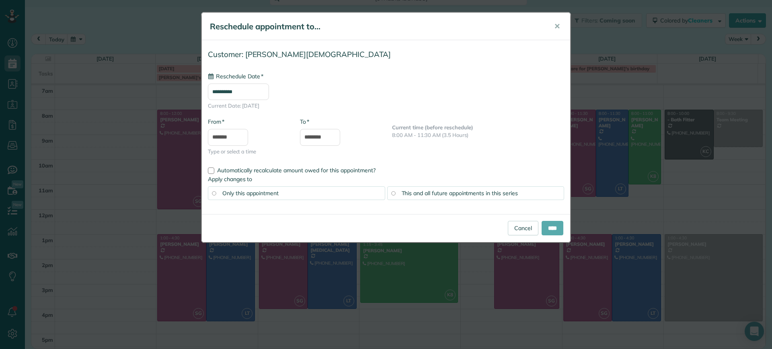
type input "**********"
click at [548, 225] on input "****" at bounding box center [552, 228] width 22 height 14
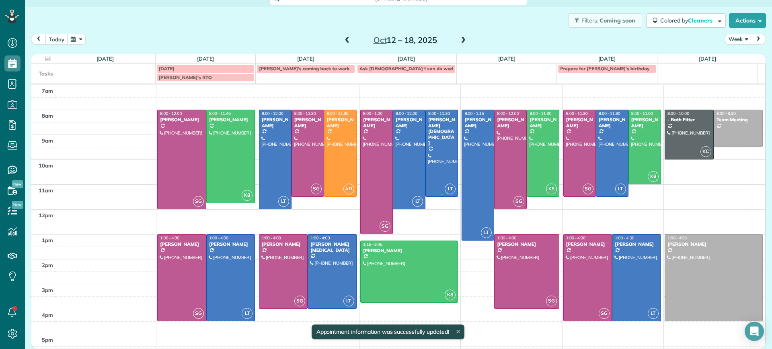
click at [426, 158] on div at bounding box center [442, 153] width 32 height 86
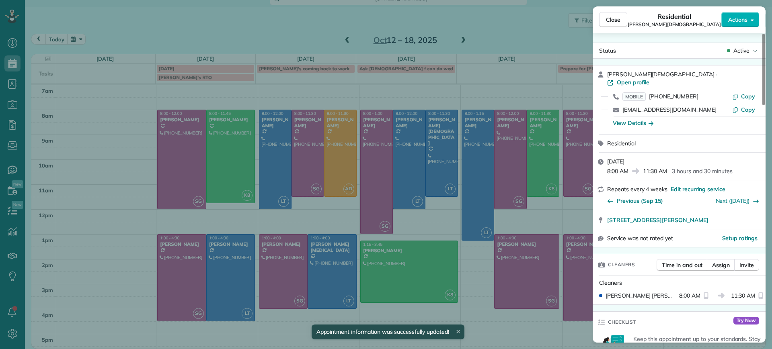
click at [418, 158] on div "Close Residential Tom Gay Actions Status Active Tom Gay · Open profile MOBILE (…" at bounding box center [386, 174] width 772 height 349
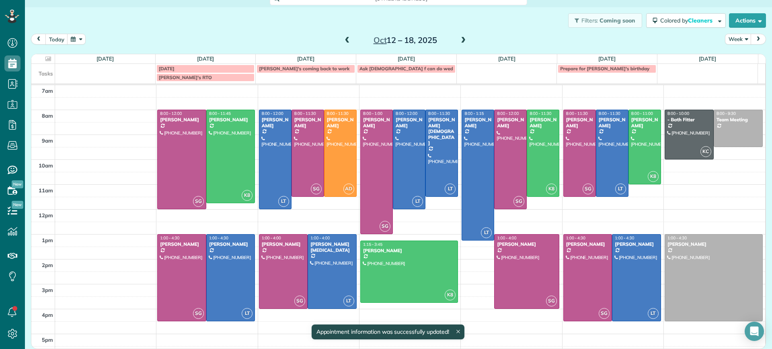
click at [341, 38] on div "Oct 12 – 18, 2025" at bounding box center [405, 40] width 129 height 13
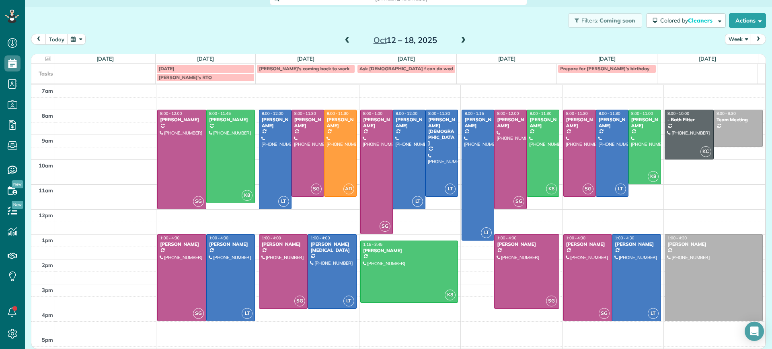
click at [343, 39] on span at bounding box center [347, 40] width 9 height 7
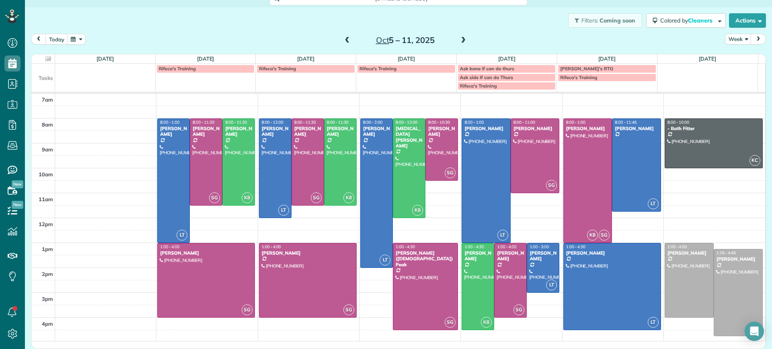
click at [343, 37] on span at bounding box center [347, 40] width 9 height 7
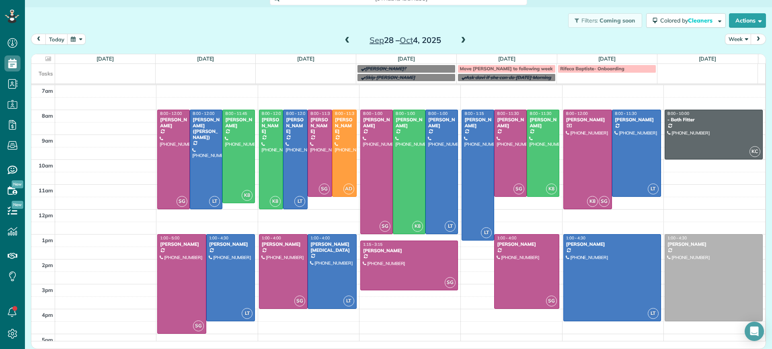
click at [343, 37] on span at bounding box center [347, 40] width 9 height 7
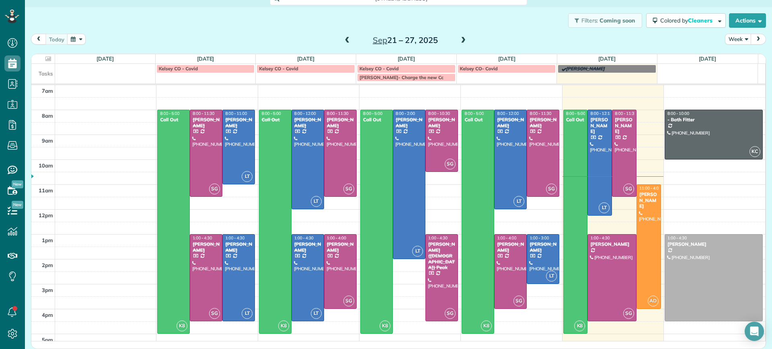
click at [459, 39] on span at bounding box center [463, 40] width 9 height 7
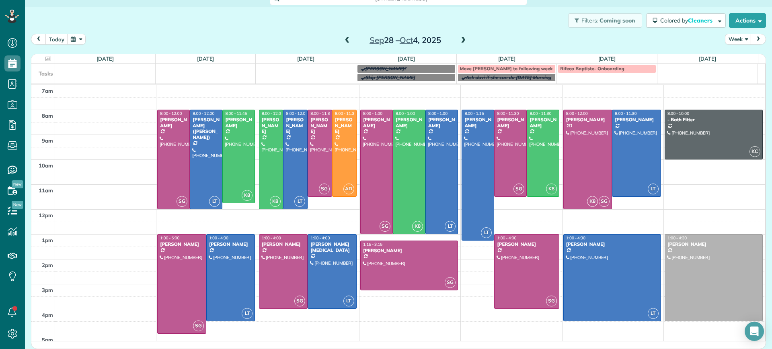
click at [460, 38] on span at bounding box center [463, 40] width 9 height 7
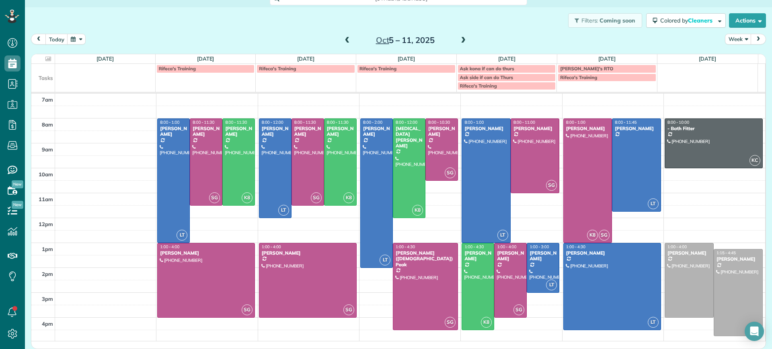
click at [460, 38] on span at bounding box center [463, 40] width 9 height 7
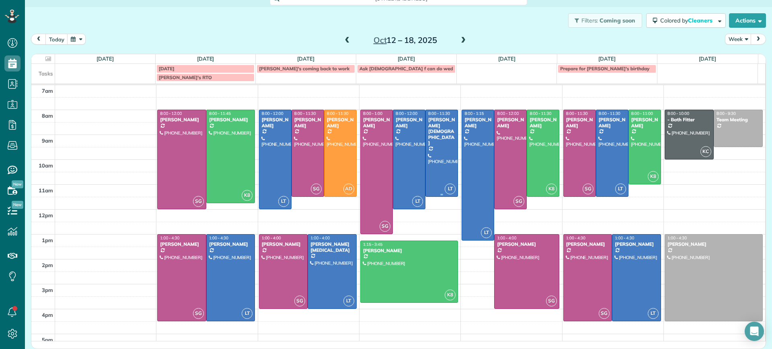
click at [430, 139] on div at bounding box center [442, 153] width 32 height 86
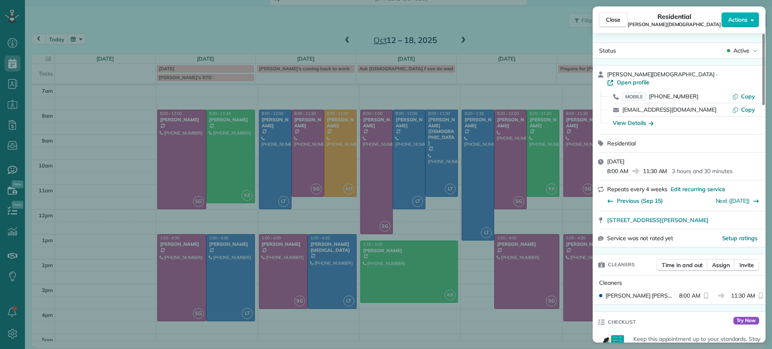
click at [397, 298] on div "Close Residential Tom Gay Actions Status Active Tom Gay · Open profile MOBILE (…" at bounding box center [386, 174] width 772 height 349
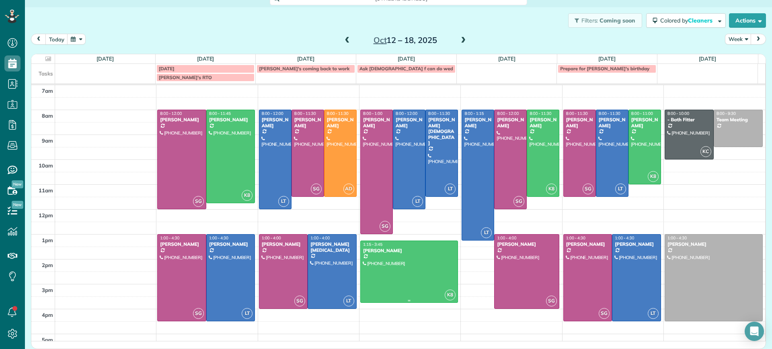
click at [397, 293] on div at bounding box center [409, 271] width 97 height 61
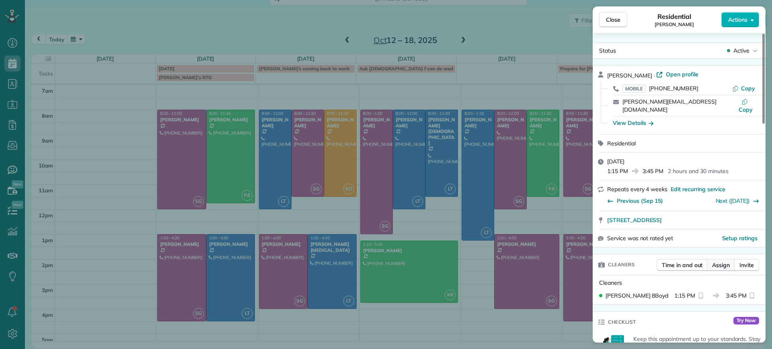
click at [715, 261] on span "Assign" at bounding box center [721, 265] width 18 height 8
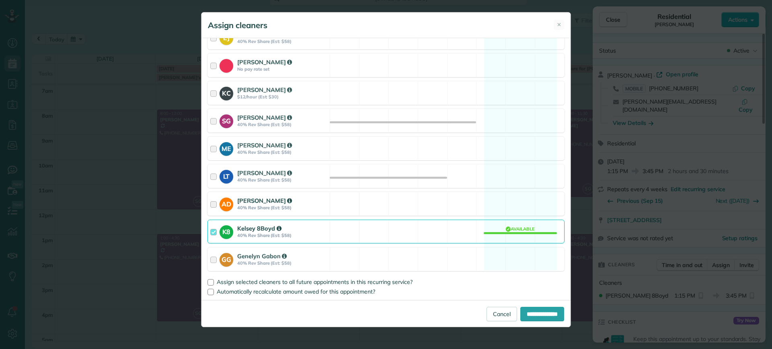
scroll to position [114, 0]
click at [514, 231] on div "K8 Kelsey 8Boyd 40% Rev Share (Est: $58) Available" at bounding box center [385, 231] width 357 height 24
click at [526, 176] on div "LT Laura Thaller 40% Rev Share (Est: $58) Available" at bounding box center [385, 176] width 357 height 24
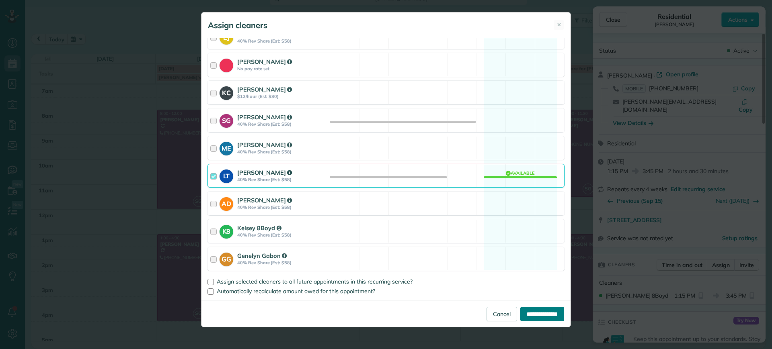
click at [534, 311] on input "**********" at bounding box center [542, 314] width 44 height 14
type input "**********"
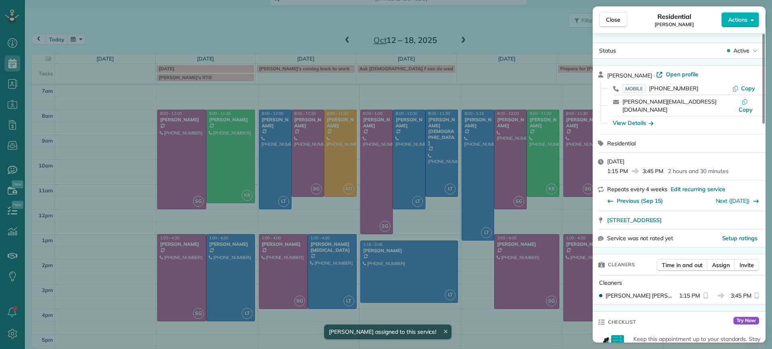
click at [426, 247] on div "Close Residential Genevieve Malandra Actions Status Active Genevieve Malandra ·…" at bounding box center [386, 174] width 772 height 349
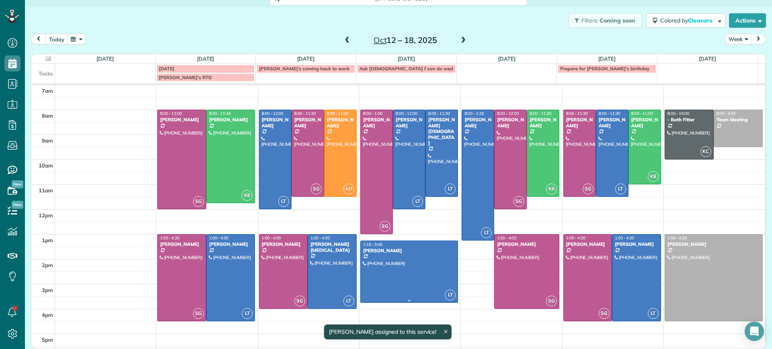
click at [415, 259] on div at bounding box center [409, 271] width 97 height 61
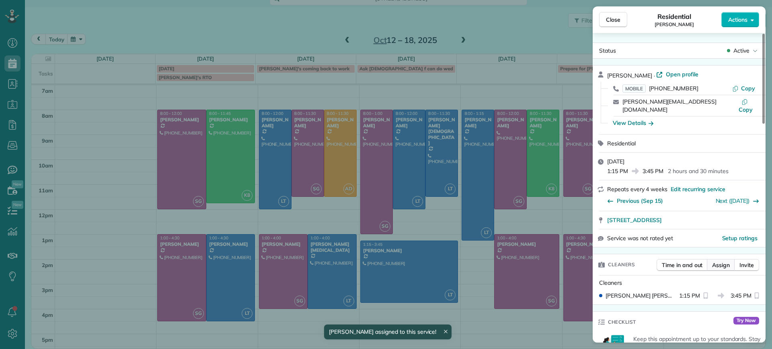
click at [724, 261] on span "Assign" at bounding box center [721, 265] width 18 height 8
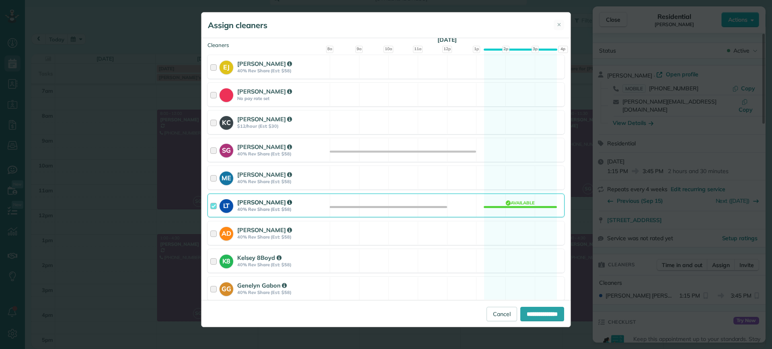
scroll to position [100, 0]
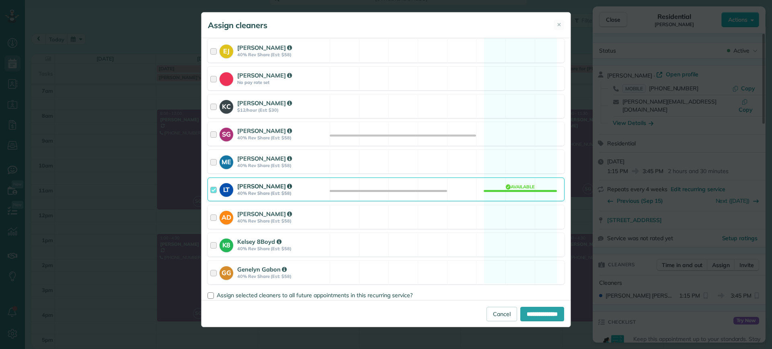
click at [515, 194] on div "LT Laura Thaller 40% Rev Share (Est: $58) Available" at bounding box center [385, 190] width 357 height 24
click at [514, 193] on div "LT Laura Thaller 40% Rev Share (Est: $58) Available" at bounding box center [385, 190] width 357 height 24
click at [516, 246] on div "K8 Kelsey 8Boyd 40% Rev Share (Est: $58) Available" at bounding box center [385, 245] width 357 height 24
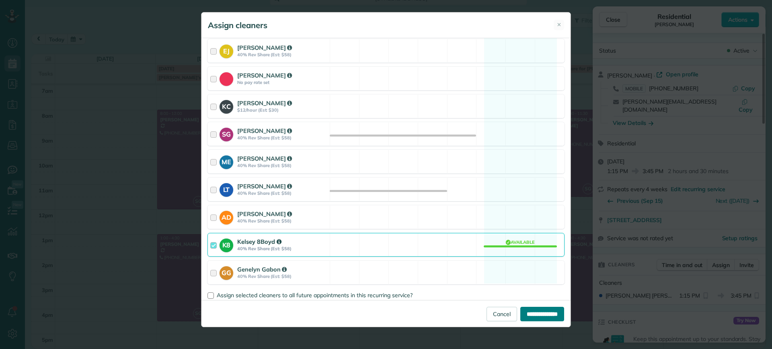
drag, startPoint x: 543, startPoint y: 308, endPoint x: 538, endPoint y: 236, distance: 72.5
click at [538, 236] on form "Cleaning for Genevieve Malandra Wed, Oct 15 - 1:15 PM to 3:45 PM 301 South 11th…" at bounding box center [385, 182] width 369 height 289
click at [527, 239] on div "K8 Kelsey 8Boyd 40% Rev Share (Est: $58) Available" at bounding box center [385, 245] width 357 height 24
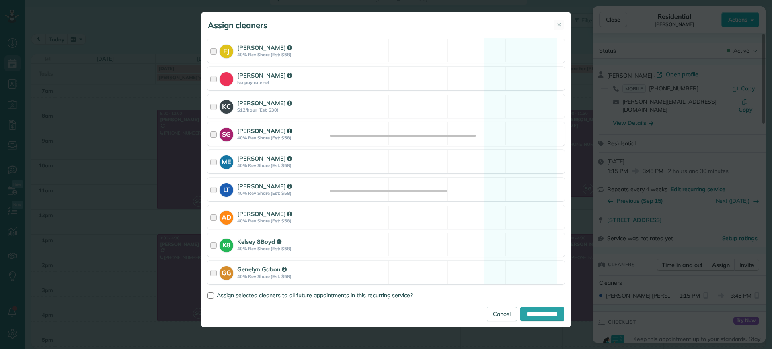
drag, startPoint x: 507, startPoint y: 136, endPoint x: 522, endPoint y: 240, distance: 104.3
click at [510, 137] on div "SG Sophie Gibbs 40% Rev Share (Est: $58) Available" at bounding box center [385, 134] width 357 height 24
click at [521, 311] on input "**********" at bounding box center [542, 314] width 44 height 14
type input "**********"
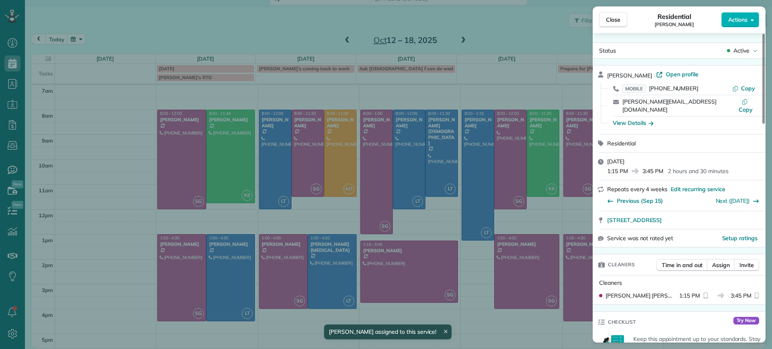
click at [442, 276] on div "Close Residential Genevieve Malandra Actions Status Active Genevieve Malandra ·…" at bounding box center [386, 174] width 772 height 349
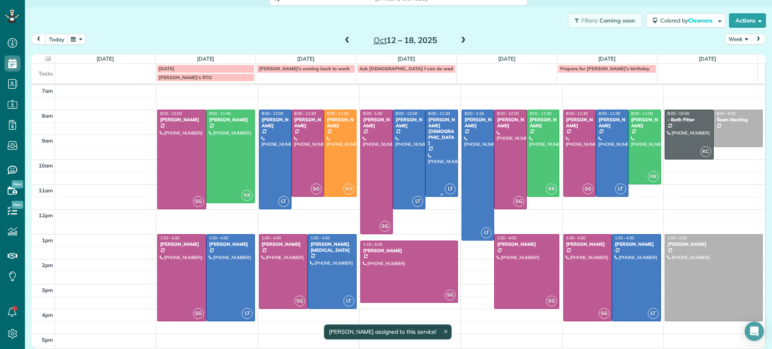
click at [433, 163] on div at bounding box center [442, 153] width 32 height 86
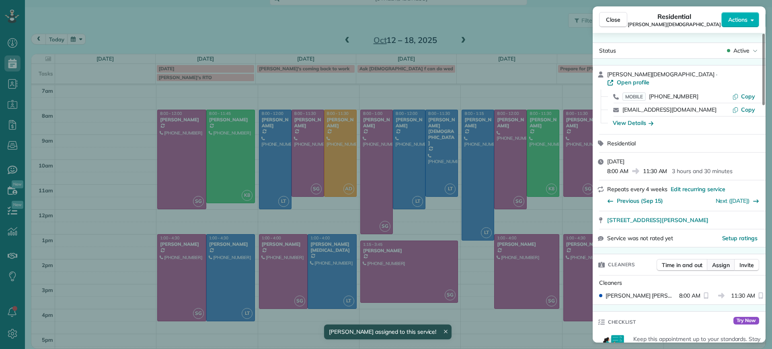
click at [710, 259] on button "Assign" at bounding box center [721, 265] width 28 height 12
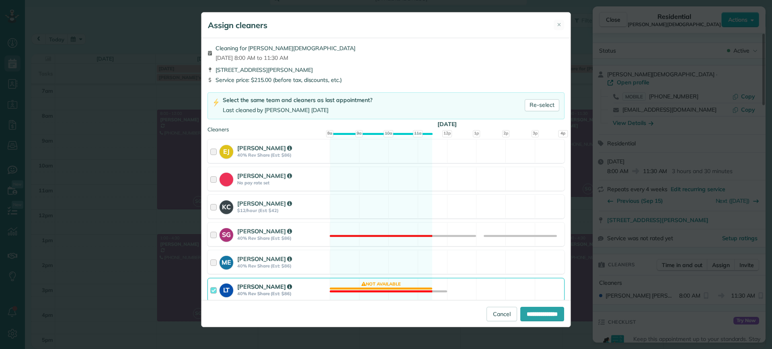
click at [395, 292] on div "LT Laura Thaller 40% Rev Share (Est: $86) Not available" at bounding box center [385, 290] width 357 height 24
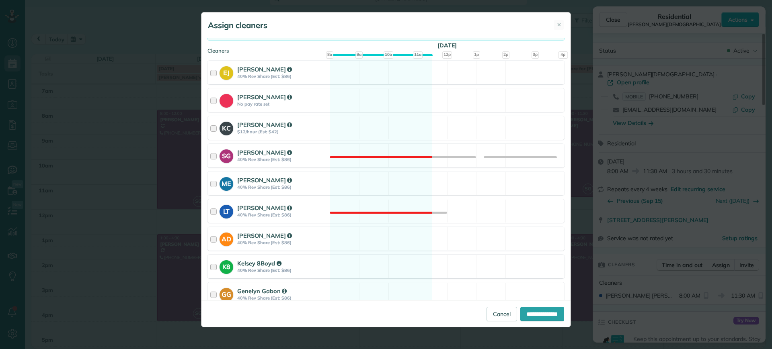
scroll to position [100, 0]
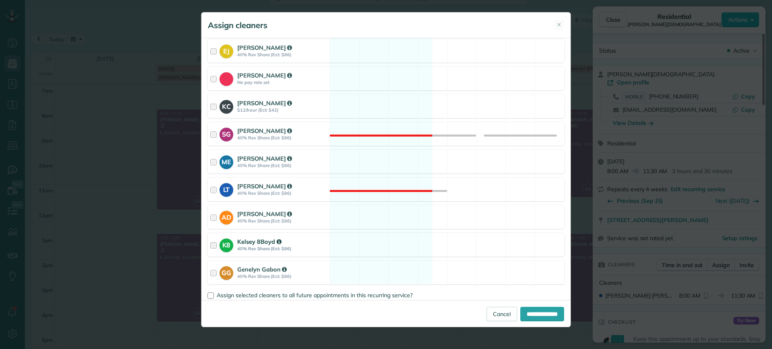
click at [380, 245] on div "K8 Kelsey 8Boyd 40% Rev Share (Est: $86) Available" at bounding box center [385, 245] width 357 height 24
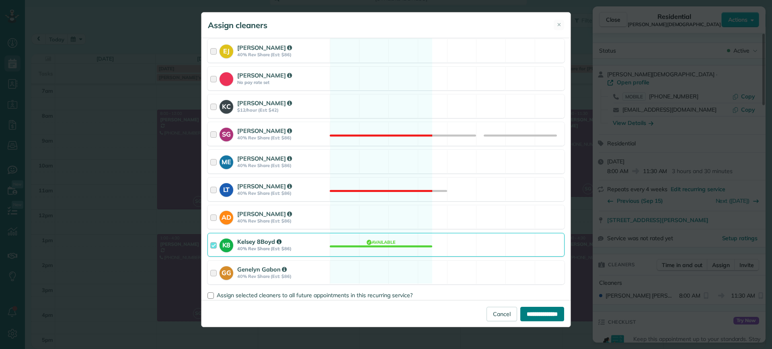
click at [538, 316] on input "**********" at bounding box center [542, 314] width 44 height 14
type input "**********"
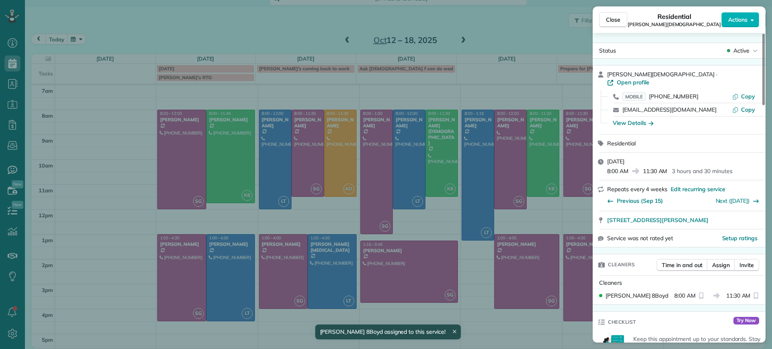
click at [413, 244] on div "Close Residential Tom Gay Actions Status Active Tom Gay · Open profile MOBILE (…" at bounding box center [386, 174] width 772 height 349
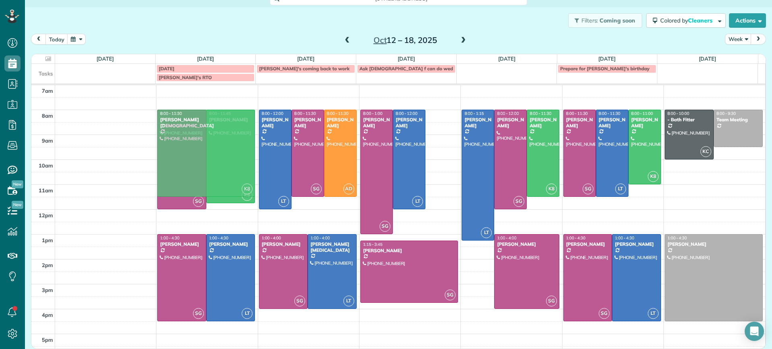
drag, startPoint x: 430, startPoint y: 150, endPoint x: 230, endPoint y: 153, distance: 200.6
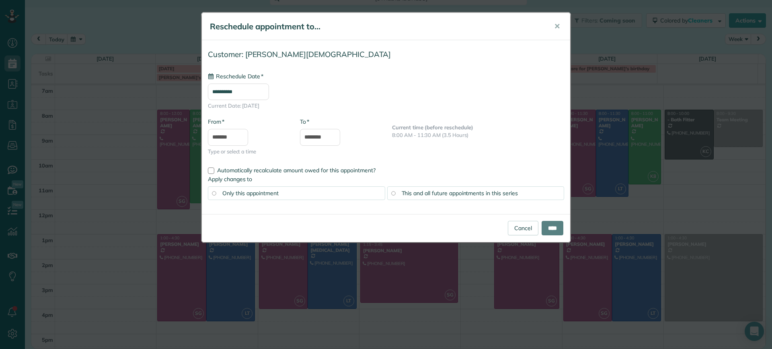
type input "**********"
click at [557, 29] on span "✕" at bounding box center [557, 26] width 6 height 9
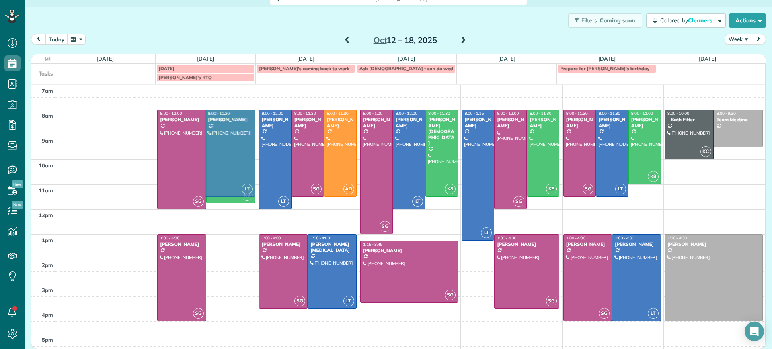
drag, startPoint x: 238, startPoint y: 297, endPoint x: 230, endPoint y: 173, distance: 123.6
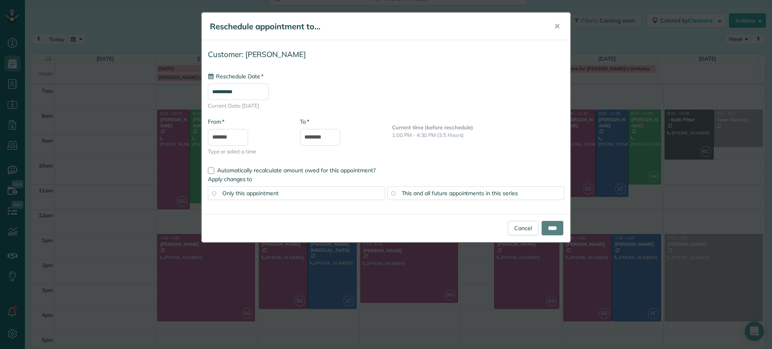
type input "**********"
click at [543, 223] on input "****" at bounding box center [552, 228] width 22 height 14
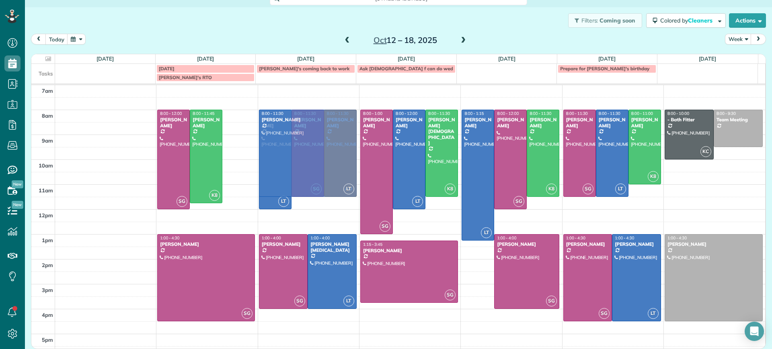
drag, startPoint x: 228, startPoint y: 129, endPoint x: 256, endPoint y: 128, distance: 28.1
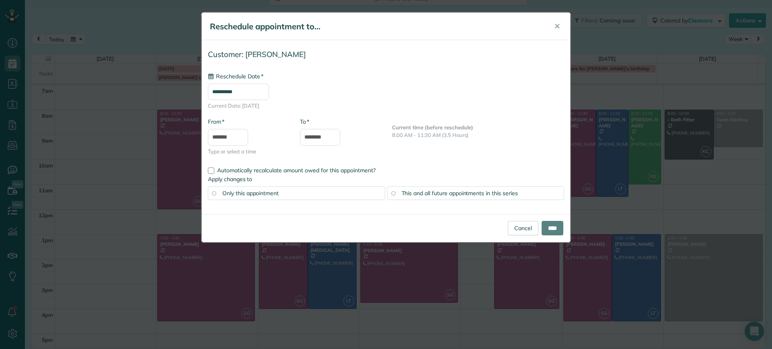
type input "**********"
click at [557, 225] on input "****" at bounding box center [552, 228] width 22 height 14
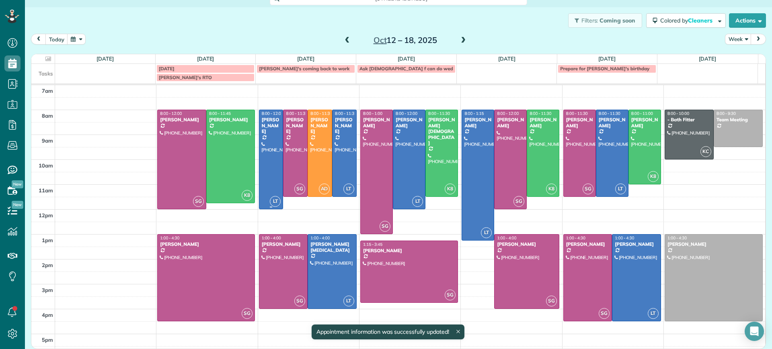
click at [264, 155] on div at bounding box center [271, 159] width 24 height 99
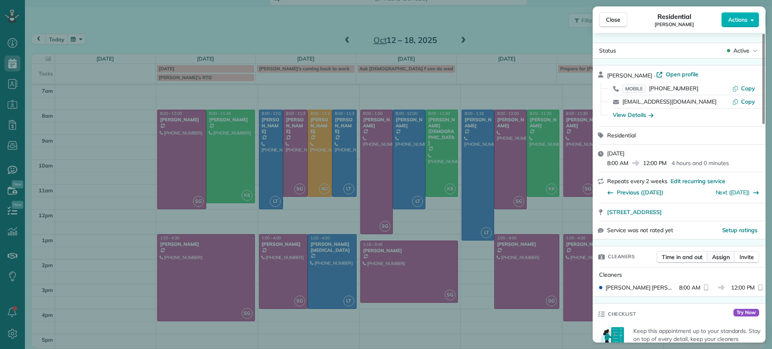
click at [719, 260] on span "Assign" at bounding box center [721, 257] width 18 height 8
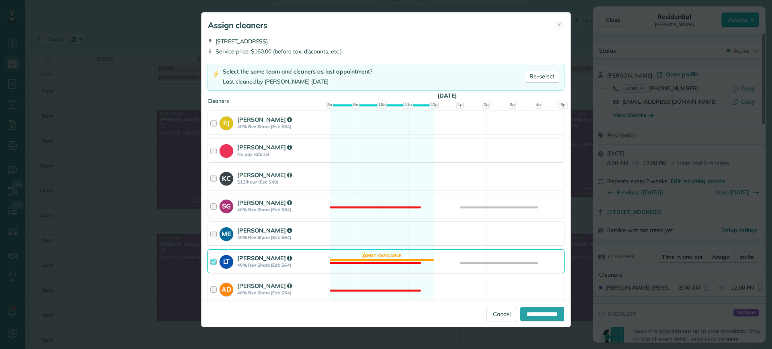
scroll to position [50, 0]
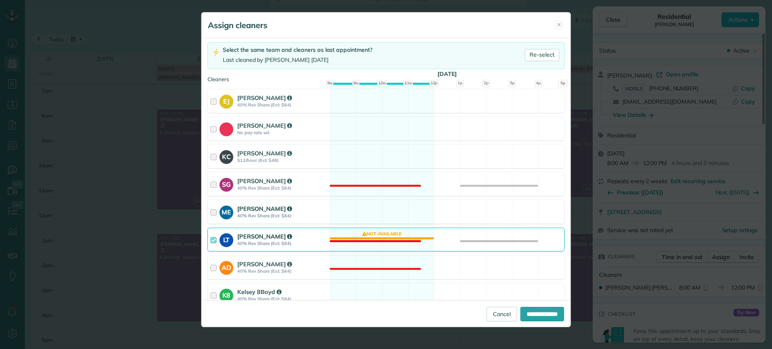
click at [379, 238] on div "LT Laura Thaller 40% Rev Share (Est: $64) Not available" at bounding box center [385, 240] width 357 height 24
click at [374, 287] on div "K8 Kelsey 8Boyd 40% Rev Share (Est: $64) Available" at bounding box center [385, 295] width 357 height 24
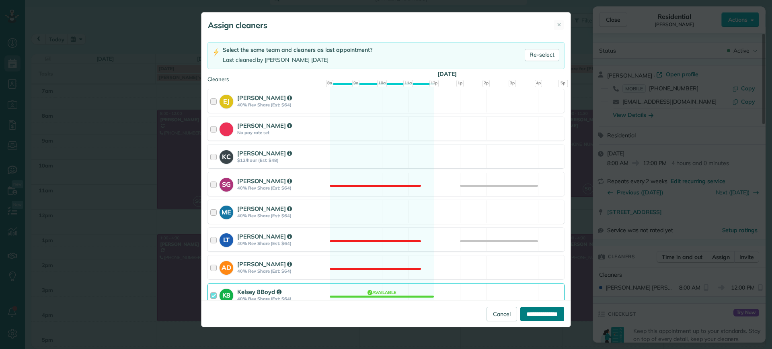
click at [532, 313] on input "**********" at bounding box center [542, 314] width 44 height 14
type input "**********"
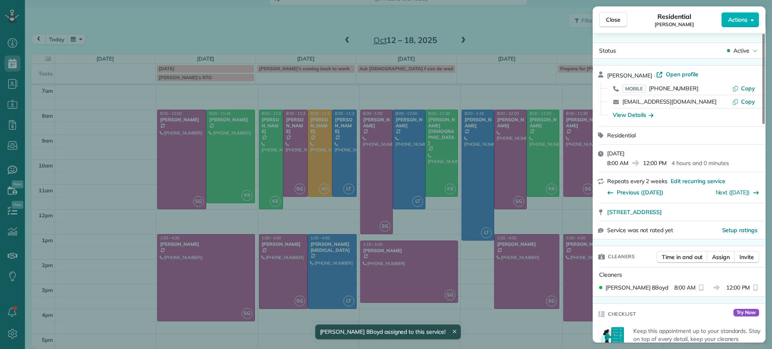
click at [409, 231] on div "Close Residential Hayley Morris Actions Status Active Hayley Morris · Open prof…" at bounding box center [386, 174] width 772 height 349
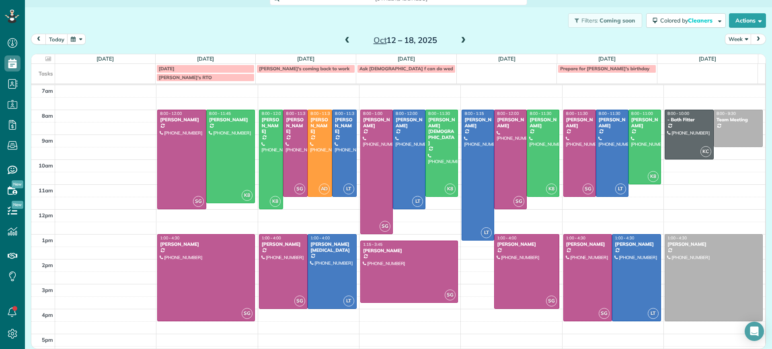
click at [252, 110] on td at bounding box center [410, 116] width 710 height 12
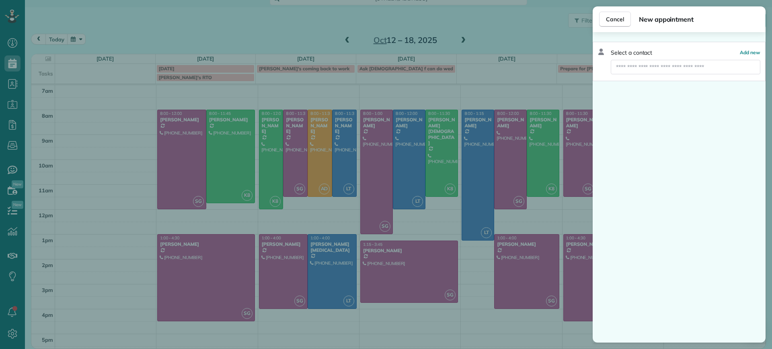
click at [639, 58] on div "Select a contact Add new" at bounding box center [678, 61] width 173 height 39
click at [631, 68] on input "text" at bounding box center [686, 67] width 150 height 14
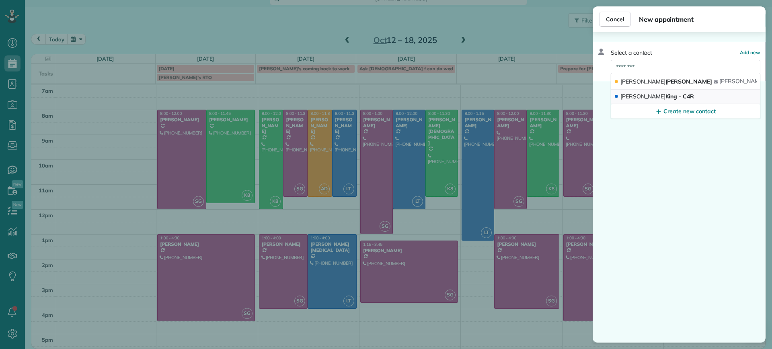
type input "********"
click at [643, 92] on button "Gretchen King - C4R" at bounding box center [686, 97] width 150 height 14
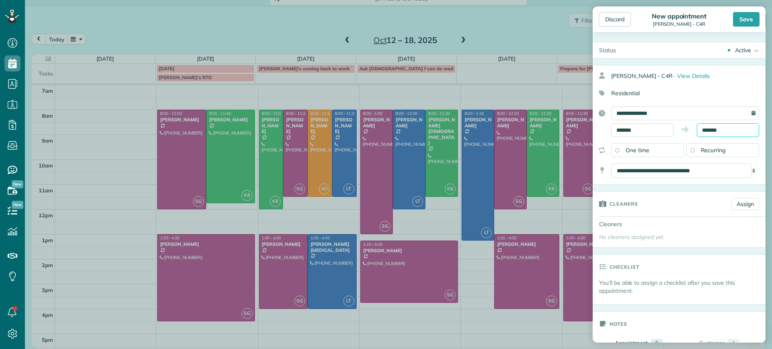
click at [746, 136] on input "*******" at bounding box center [728, 130] width 62 height 14
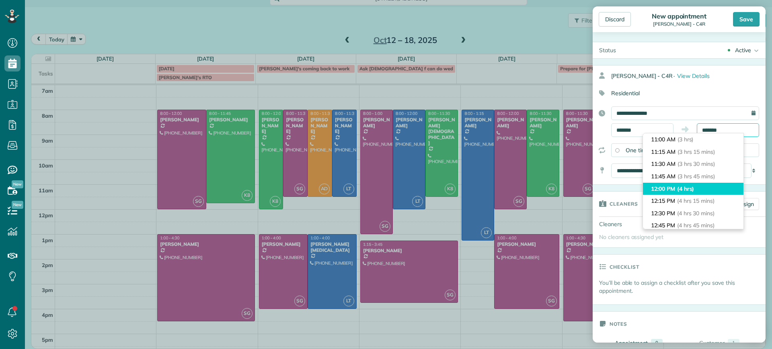
scroll to position [151, 0]
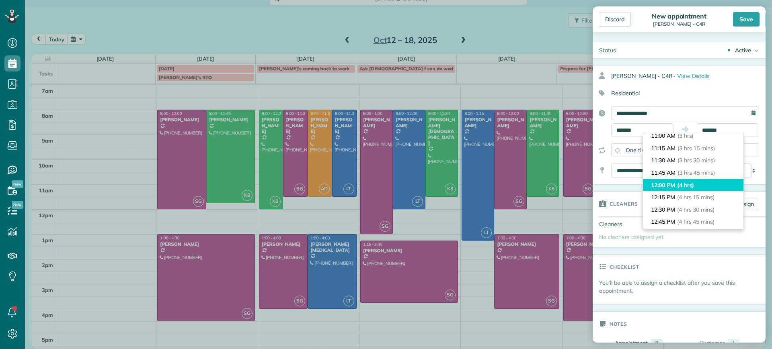
type input "********"
click at [689, 185] on span "(4 hrs)" at bounding box center [685, 185] width 17 height 7
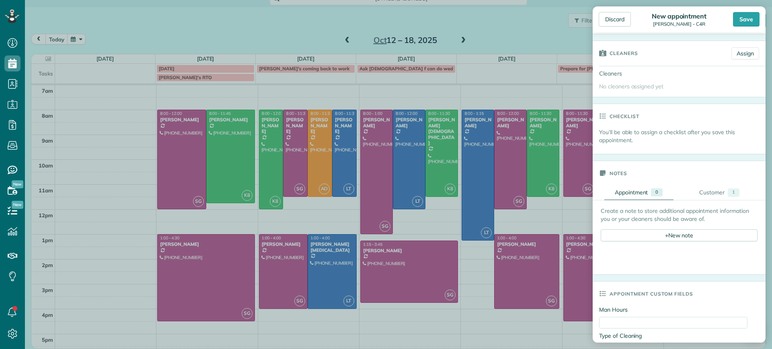
scroll to position [201, 0]
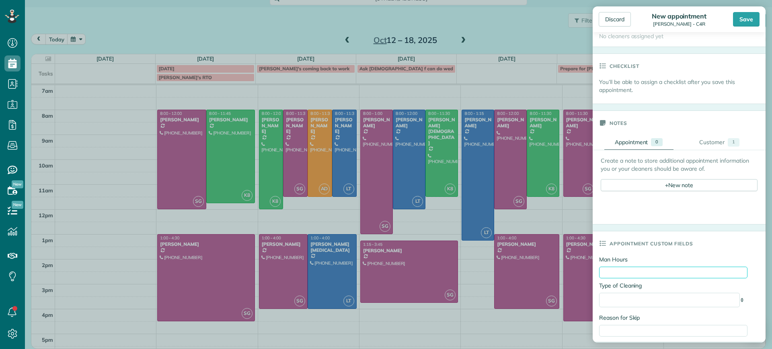
click at [698, 271] on input "Man Hours" at bounding box center [673, 273] width 148 height 12
type input "*"
click at [727, 304] on select "**********" at bounding box center [669, 300] width 141 height 14
select select "**********"
click at [599, 294] on select "**********" at bounding box center [669, 300] width 141 height 14
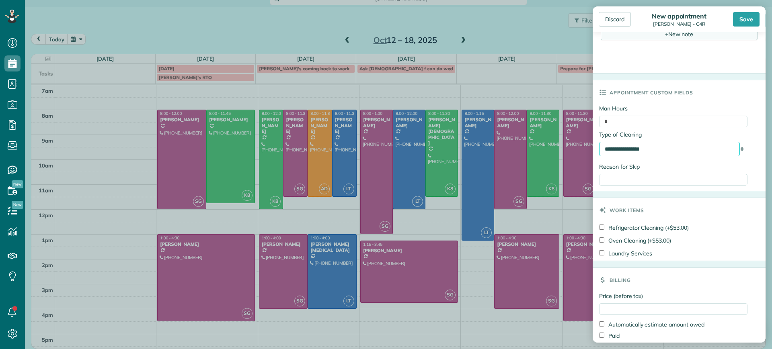
scroll to position [389, 0]
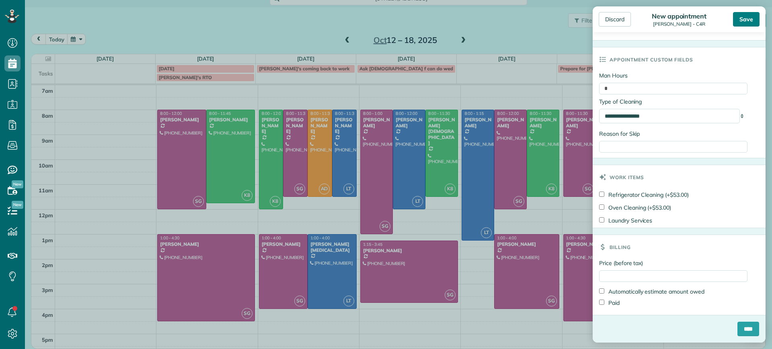
click at [748, 16] on div "Save" at bounding box center [746, 19] width 27 height 14
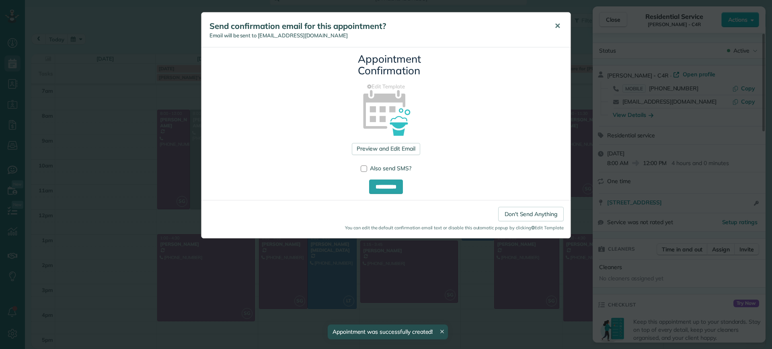
click at [558, 29] on span "✕" at bounding box center [557, 25] width 6 height 9
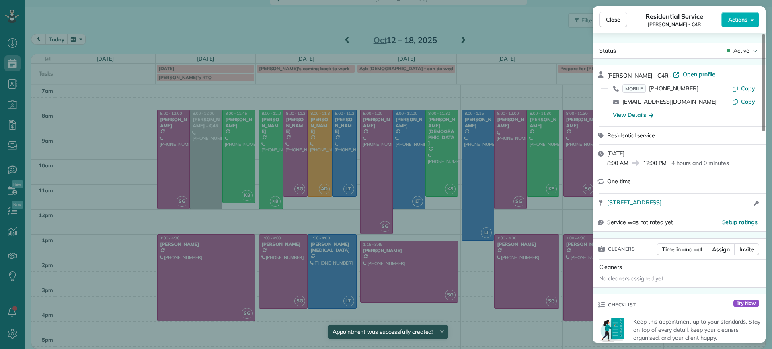
click at [73, 156] on div "Close Residential Service Gretchen King - C4R Actions Status Active Gretchen Ki…" at bounding box center [386, 174] width 772 height 349
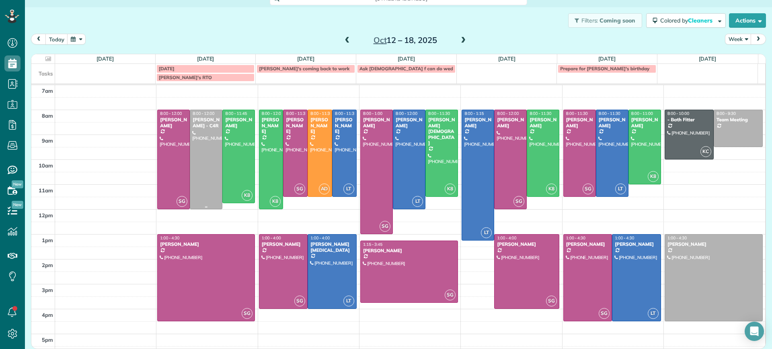
click at [203, 150] on div at bounding box center [206, 159] width 32 height 99
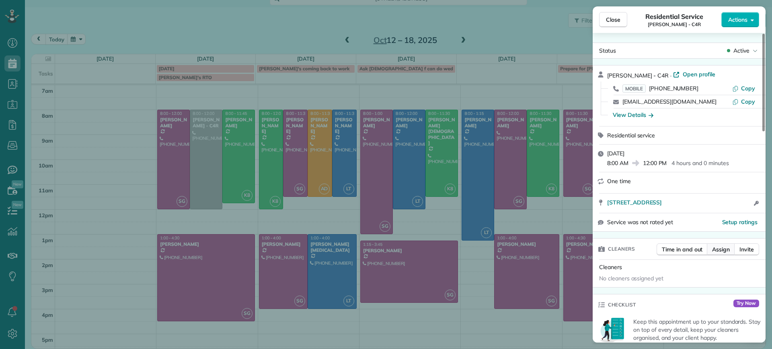
click at [725, 248] on span "Assign" at bounding box center [721, 250] width 18 height 8
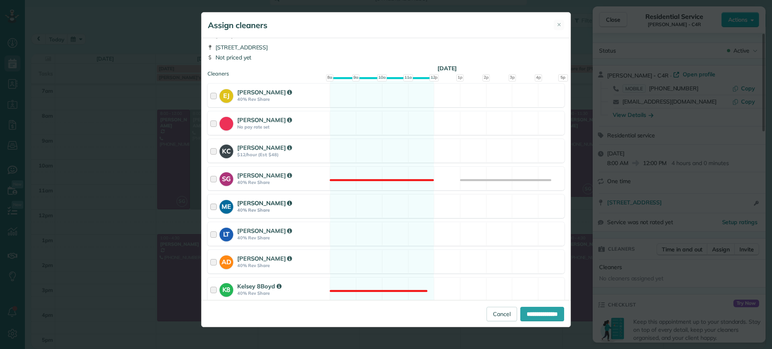
scroll to position [50, 0]
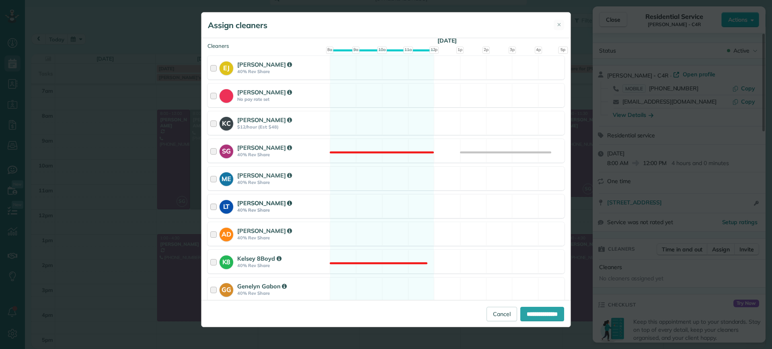
click at [362, 207] on div "LT Laura Thaller 40% Rev Share Available" at bounding box center [385, 207] width 357 height 24
click at [530, 314] on input "**********" at bounding box center [542, 314] width 44 height 14
type input "**********"
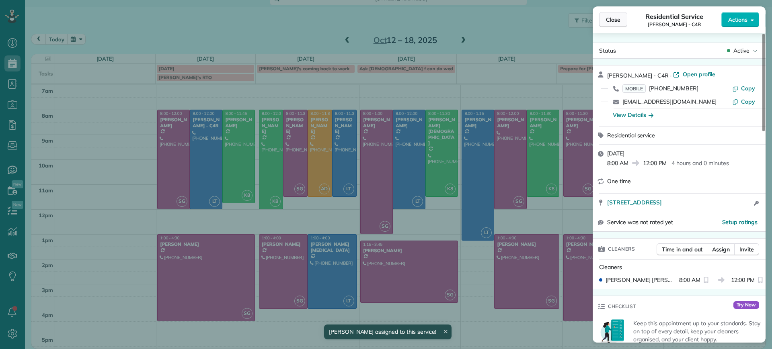
click at [614, 20] on span "Close" at bounding box center [613, 20] width 14 height 8
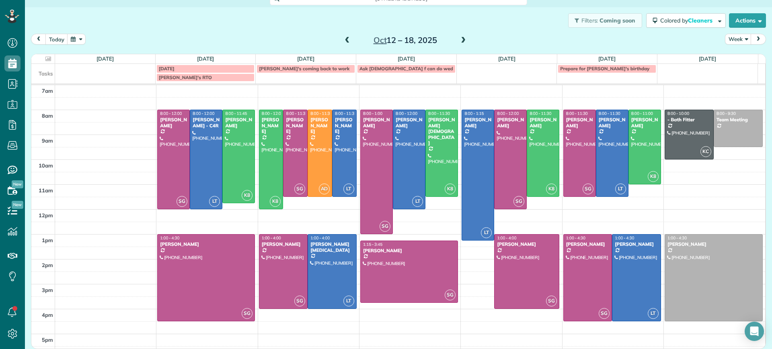
click at [348, 39] on div "Oct 12 – 18, 2025" at bounding box center [405, 40] width 129 height 13
click at [346, 40] on span at bounding box center [347, 40] width 9 height 7
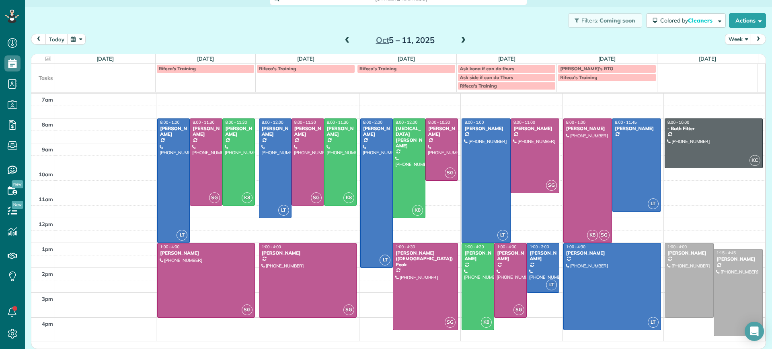
click at [459, 37] on span at bounding box center [463, 40] width 9 height 7
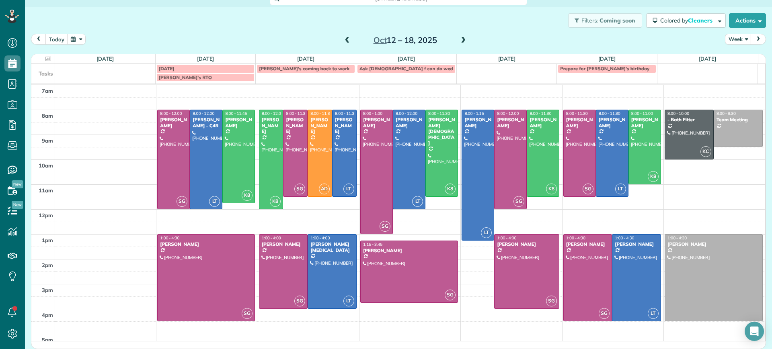
click at [347, 39] on span at bounding box center [347, 40] width 9 height 7
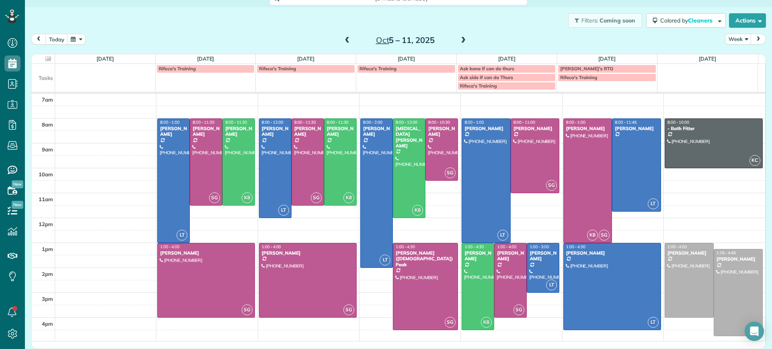
click at [343, 37] on span at bounding box center [347, 40] width 9 height 7
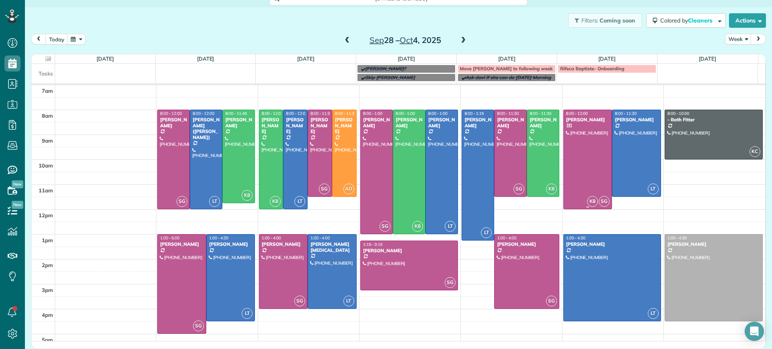
click at [565, 141] on div at bounding box center [588, 159] width 48 height 99
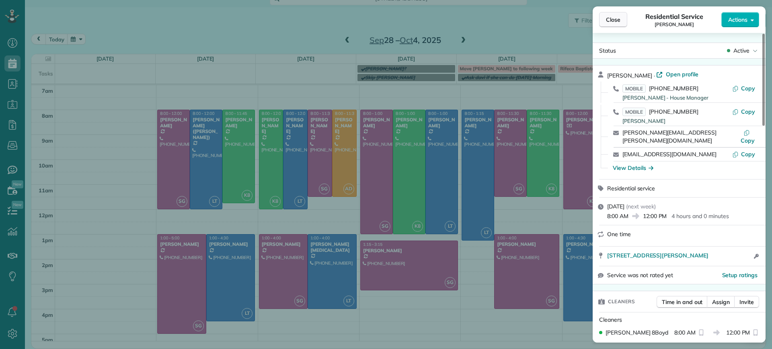
click at [615, 22] on span "Close" at bounding box center [613, 20] width 14 height 8
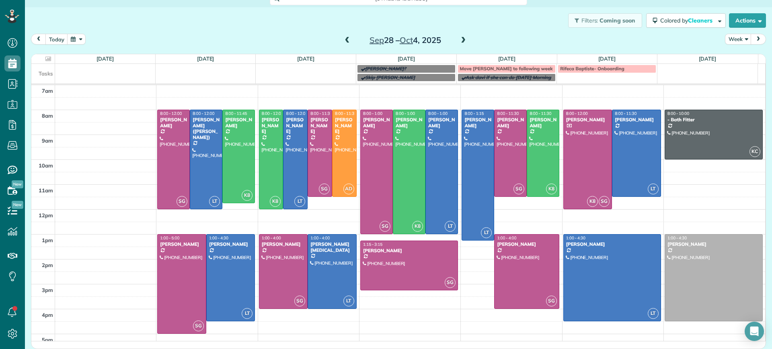
click at [345, 38] on span at bounding box center [347, 40] width 9 height 7
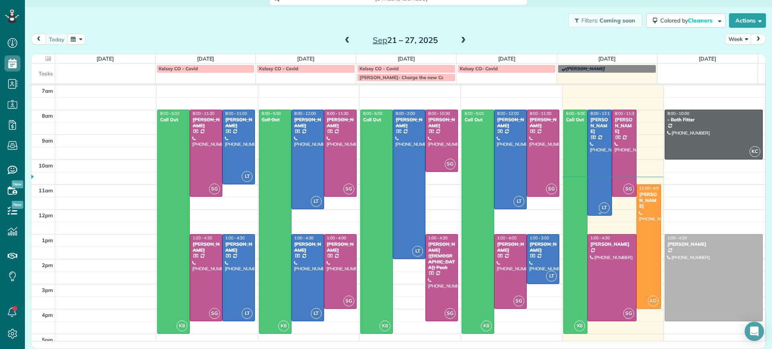
click at [592, 165] on div at bounding box center [600, 162] width 24 height 105
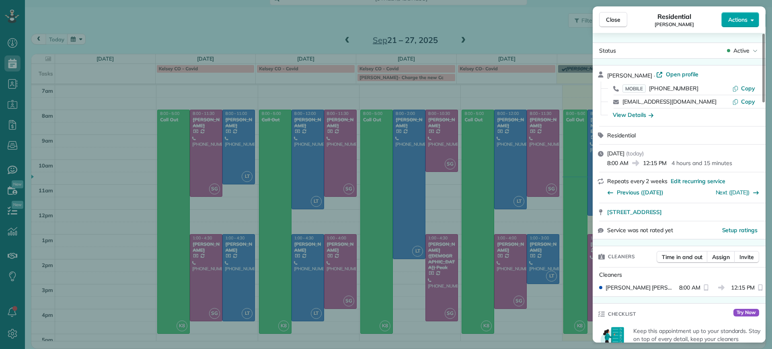
click at [730, 17] on span "Actions" at bounding box center [737, 20] width 19 height 8
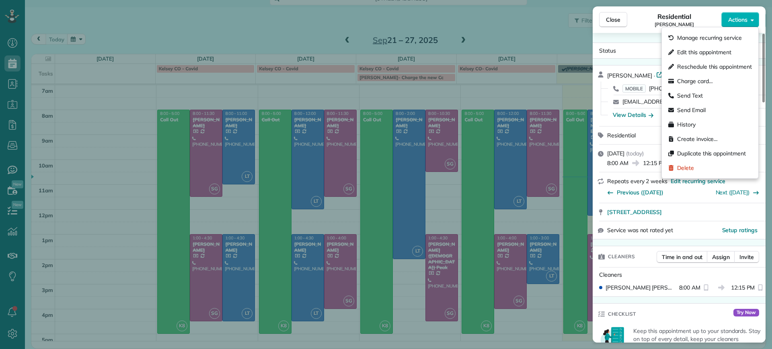
click at [635, 37] on div "Status Active Lauren Sides · Open profile MOBILE (804) 687-0108 Copy laurenhsid…" at bounding box center [678, 188] width 173 height 310
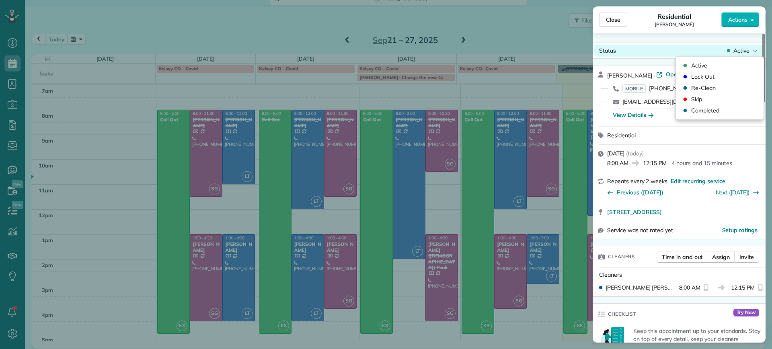
click at [740, 54] on span "Active" at bounding box center [741, 51] width 16 height 8
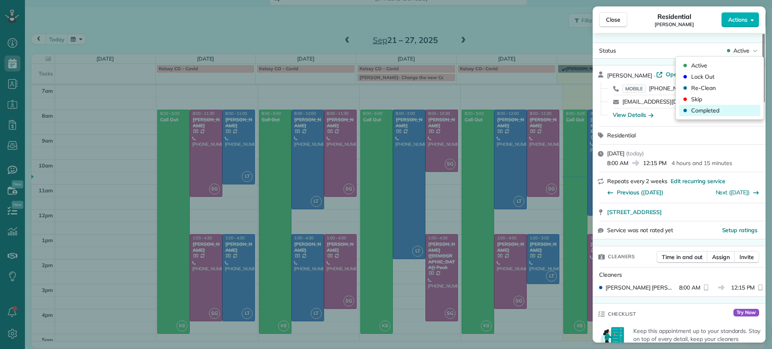
click at [711, 109] on span "Completed" at bounding box center [705, 111] width 28 height 8
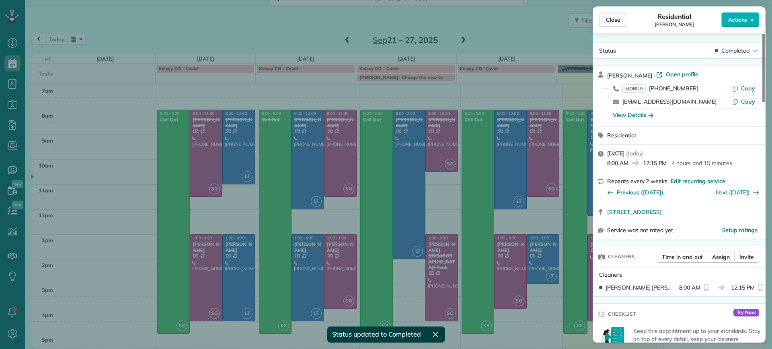
click at [616, 16] on span "Close" at bounding box center [613, 20] width 14 height 8
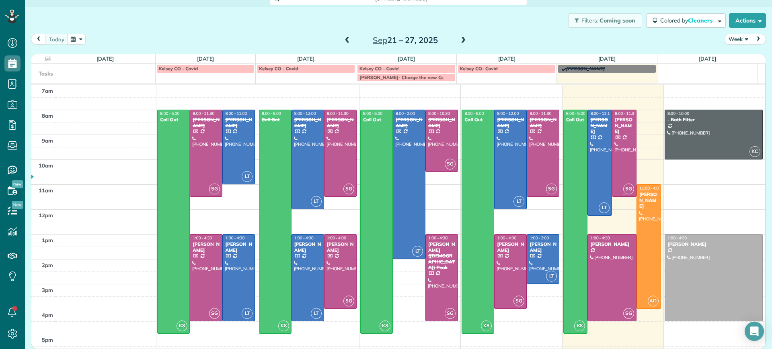
click at [617, 127] on div "Mary Spencer" at bounding box center [624, 125] width 20 height 17
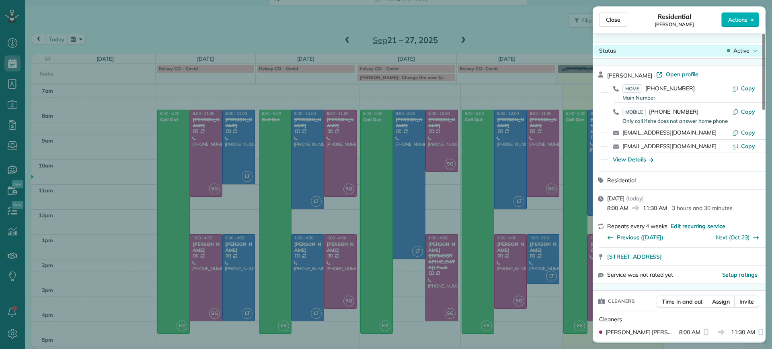
click at [729, 48] on icon at bounding box center [728, 51] width 3 height 8
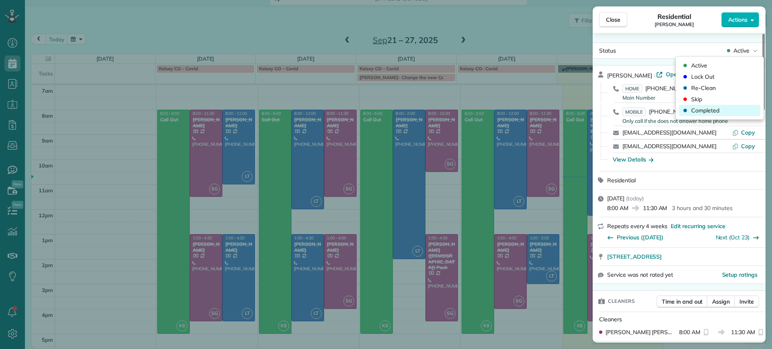
click at [694, 110] on span "Completed" at bounding box center [705, 111] width 28 height 8
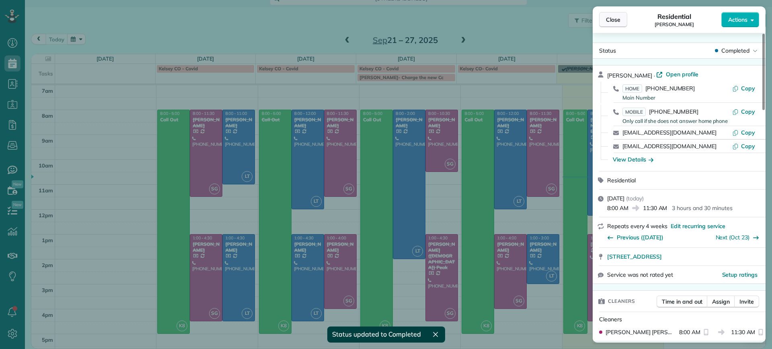
click at [616, 25] on button "Close" at bounding box center [613, 19] width 28 height 15
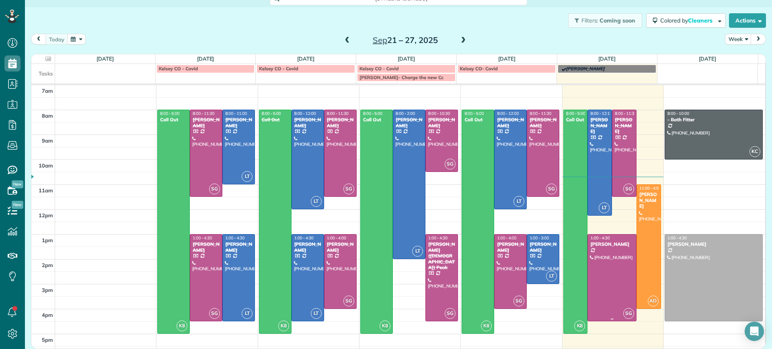
click at [597, 248] on div at bounding box center [612, 278] width 48 height 86
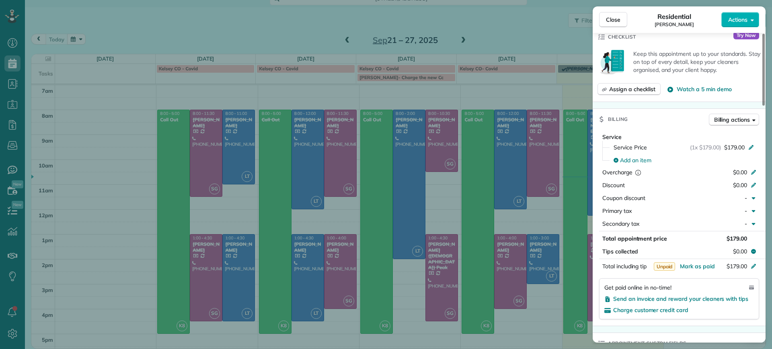
scroll to position [352, 0]
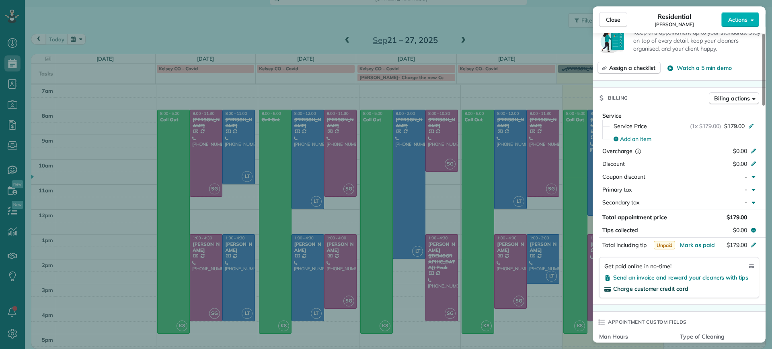
click at [652, 285] on span "Charge customer credit card" at bounding box center [650, 288] width 75 height 7
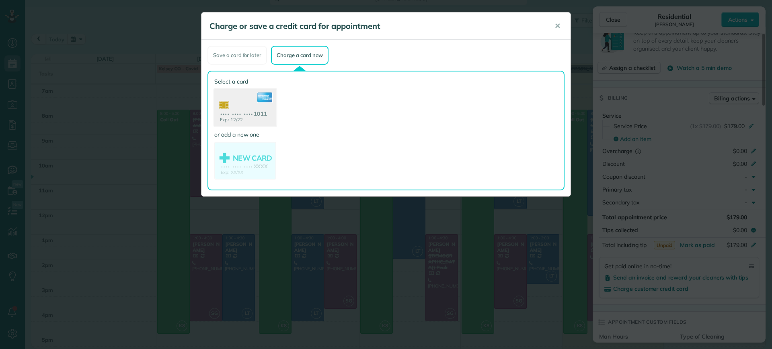
click at [261, 98] on icon at bounding box center [265, 97] width 16 height 10
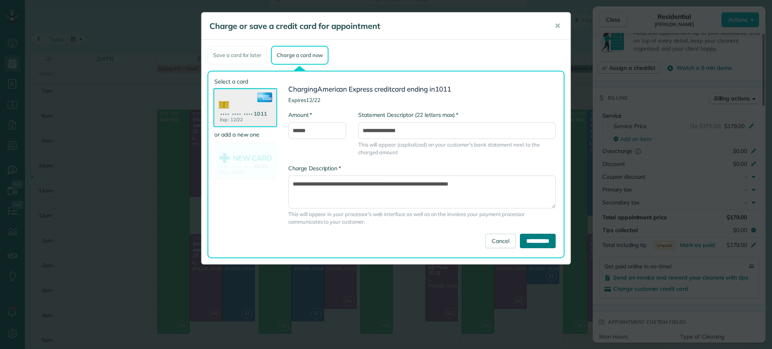
click at [539, 240] on input "**********" at bounding box center [538, 241] width 36 height 14
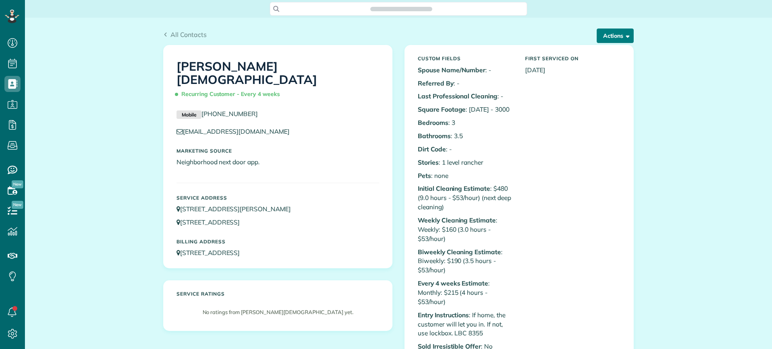
scroll to position [4, 4]
click at [605, 31] on button "Actions" at bounding box center [614, 36] width 37 height 14
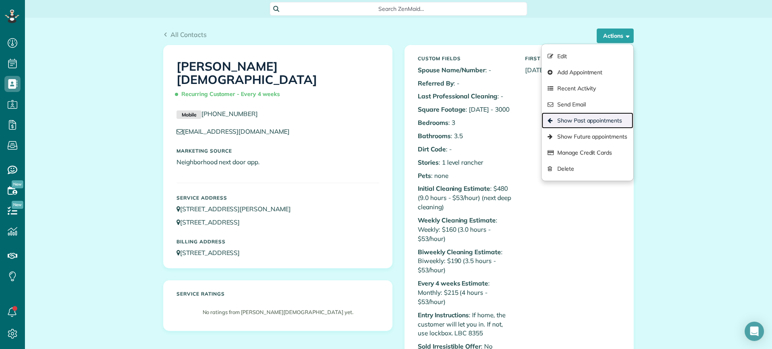
click at [587, 116] on link "Show Past appointments" at bounding box center [587, 121] width 92 height 16
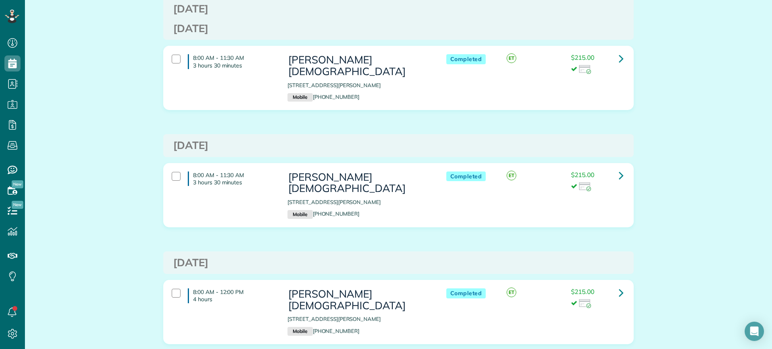
scroll to position [955, 0]
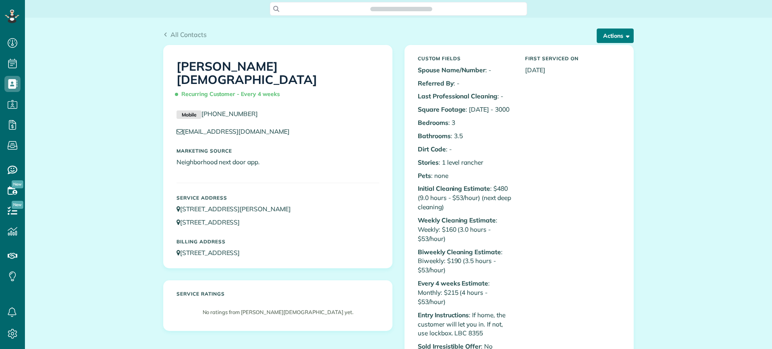
click at [605, 34] on button "Actions" at bounding box center [614, 36] width 37 height 14
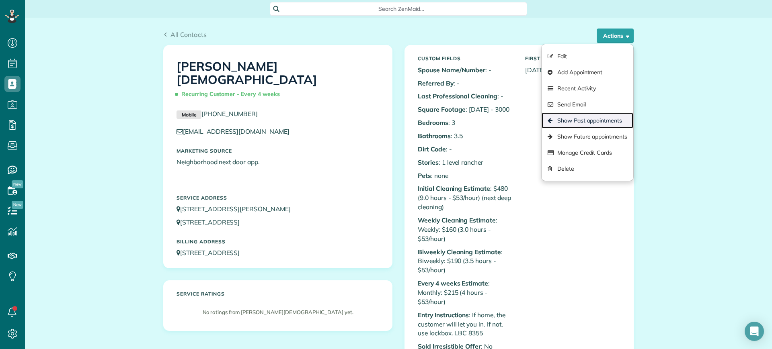
click at [587, 116] on link "Show Past appointments" at bounding box center [587, 121] width 92 height 16
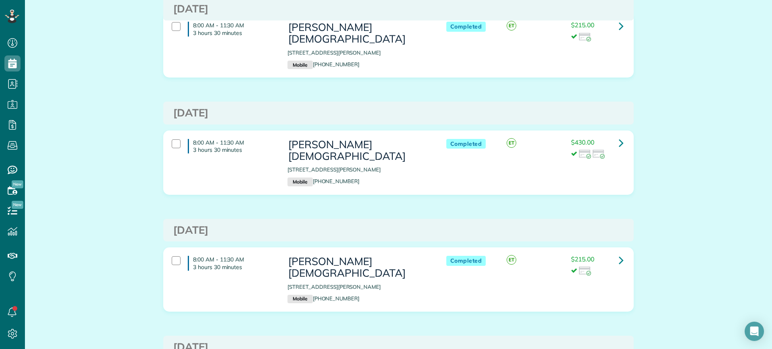
scroll to position [553, 0]
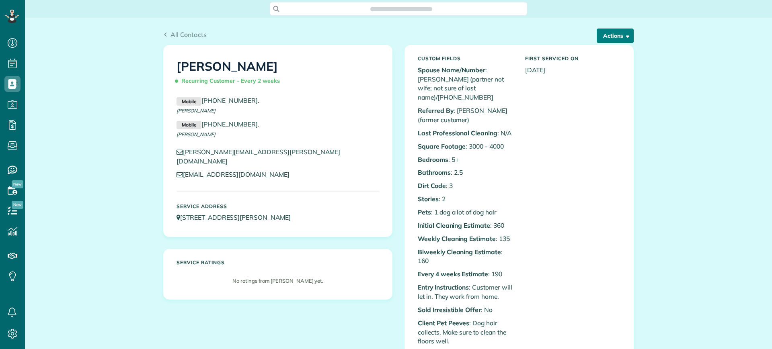
scroll to position [4, 4]
click at [620, 41] on button "Actions" at bounding box center [614, 36] width 37 height 14
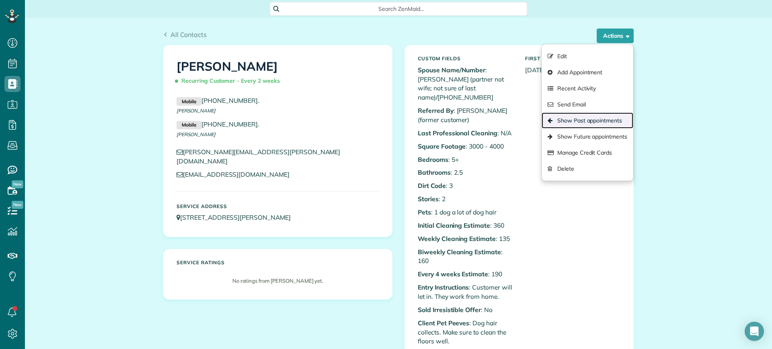
click at [582, 116] on link "Show Past appointments" at bounding box center [587, 121] width 92 height 16
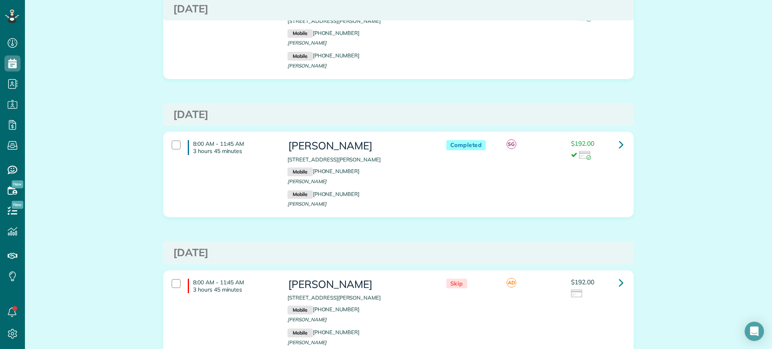
scroll to position [1909, 0]
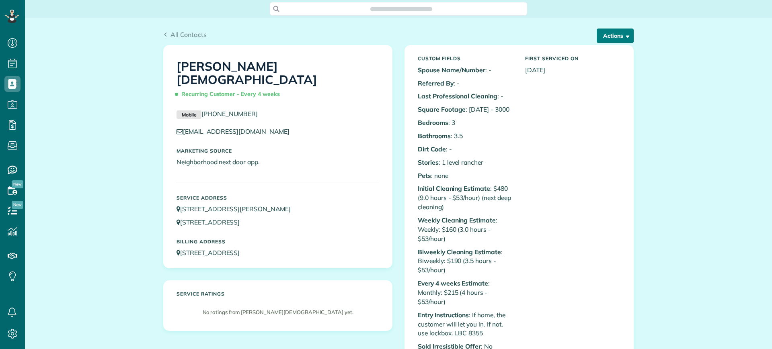
scroll to position [4, 4]
click at [611, 34] on button "Actions" at bounding box center [614, 36] width 37 height 14
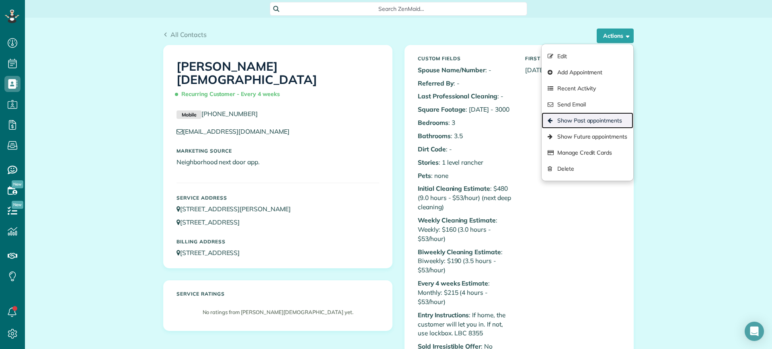
click at [583, 121] on link "Show Past appointments" at bounding box center [587, 121] width 92 height 16
